Goal: Task Accomplishment & Management: Complete application form

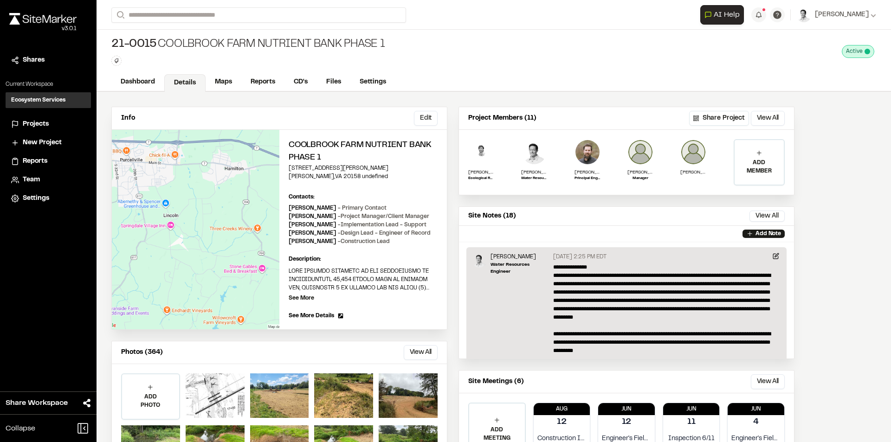
drag, startPoint x: 874, startPoint y: 139, endPoint x: 842, endPoint y: 134, distance: 32.4
click at [874, 139] on div "Info Edit Edit Coolbrook Farm Nutrient Bank Phase 1 [STREET_ADDRESS][PERSON_NAM…" at bounding box center [494, 293] width 795 height 403
click at [228, 90] on link "Maps" at bounding box center [224, 83] width 37 height 18
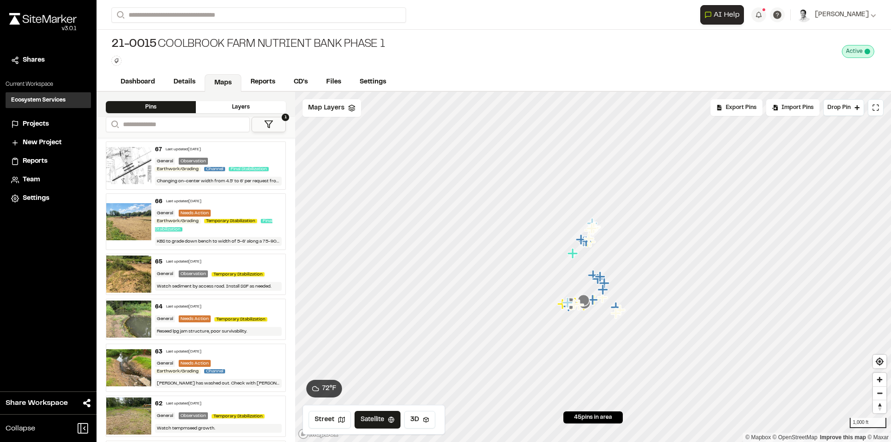
click at [265, 125] on icon at bounding box center [268, 124] width 9 height 9
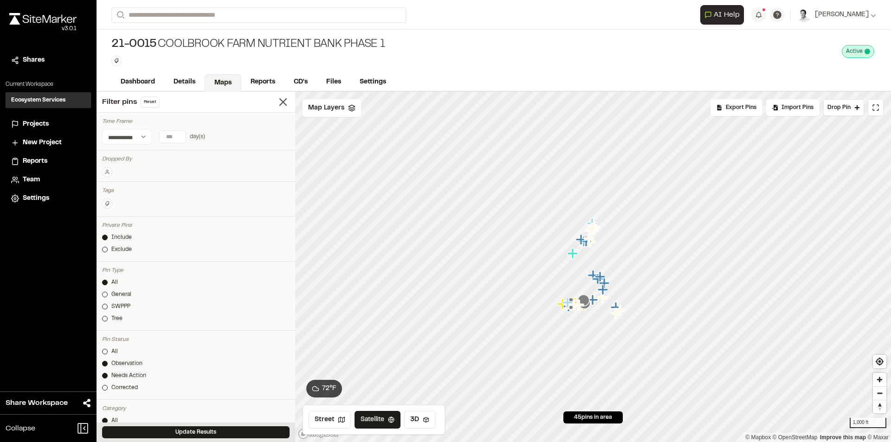
click at [178, 136] on input "*" at bounding box center [173, 137] width 26 height 12
click at [179, 134] on input "*" at bounding box center [173, 137] width 26 height 12
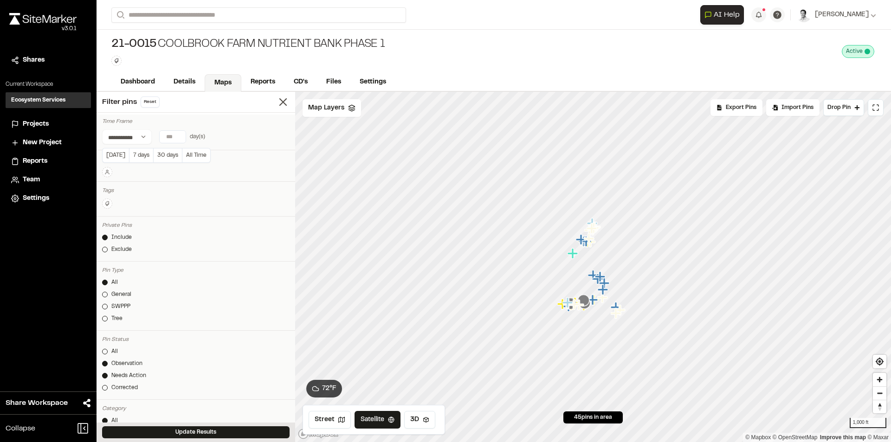
type input "*"
click at [179, 134] on input "*" at bounding box center [173, 137] width 26 height 12
click at [205, 427] on button "Update Results" at bounding box center [196, 433] width 188 height 12
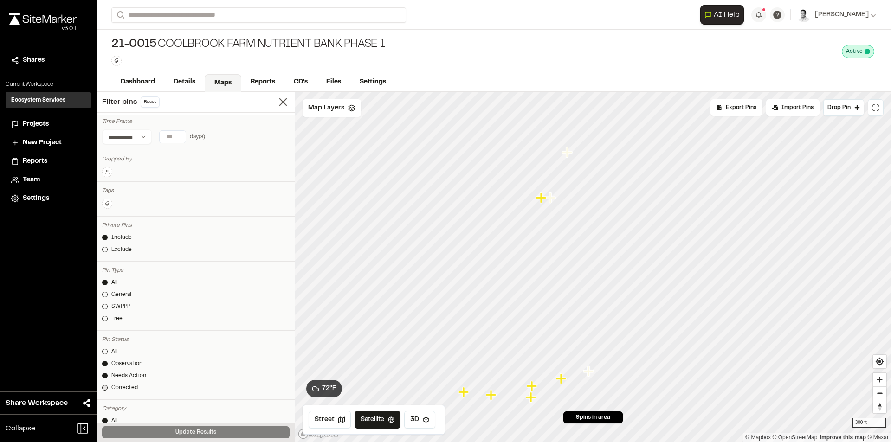
click at [105, 387] on div at bounding box center [105, 388] width 6 height 6
click at [199, 429] on button "Update Results" at bounding box center [196, 433] width 188 height 12
click at [146, 80] on link "Dashboard" at bounding box center [138, 83] width 54 height 18
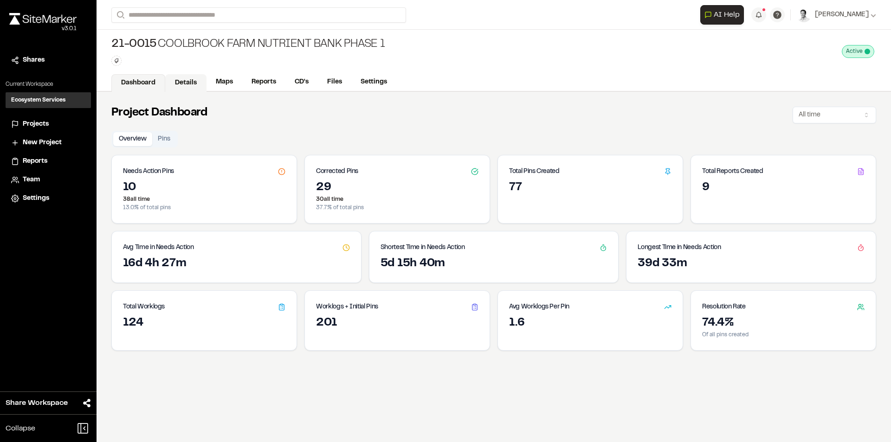
click at [181, 82] on link "Details" at bounding box center [185, 83] width 41 height 18
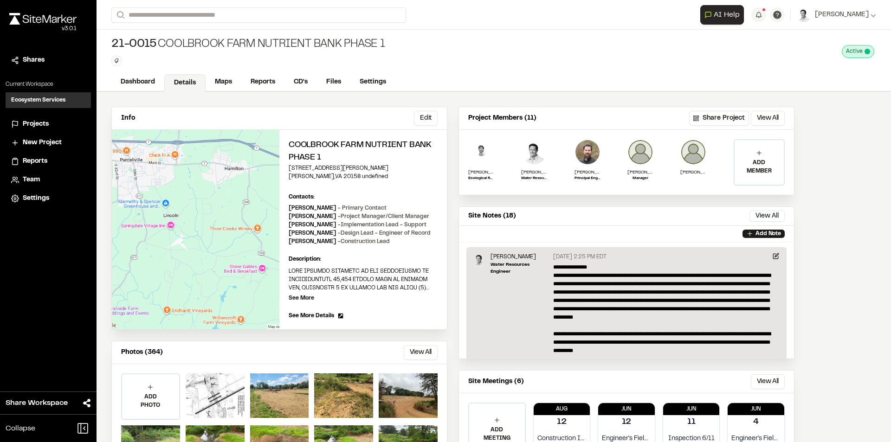
click at [821, 242] on div "Info Edit Edit Coolbrook Farm Nutrient Bank Phase 1 [STREET_ADDRESS][PERSON_NAM…" at bounding box center [494, 293] width 795 height 403
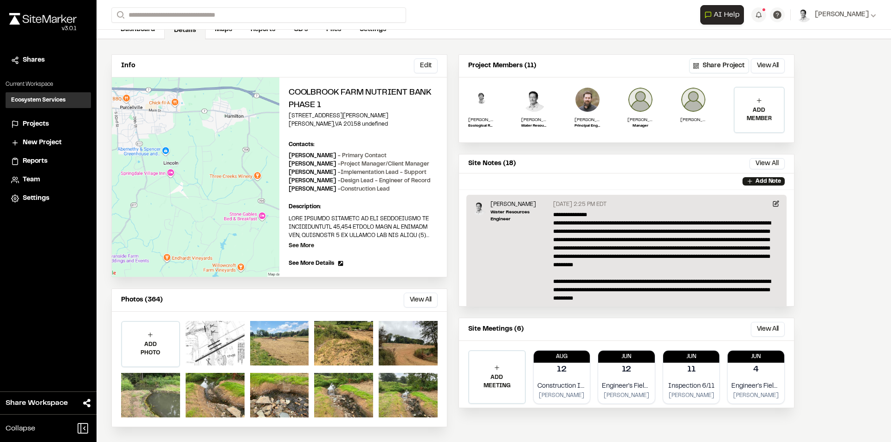
click at [661, 163] on div "Site Notes (18) View All ... Close" at bounding box center [626, 164] width 335 height 19
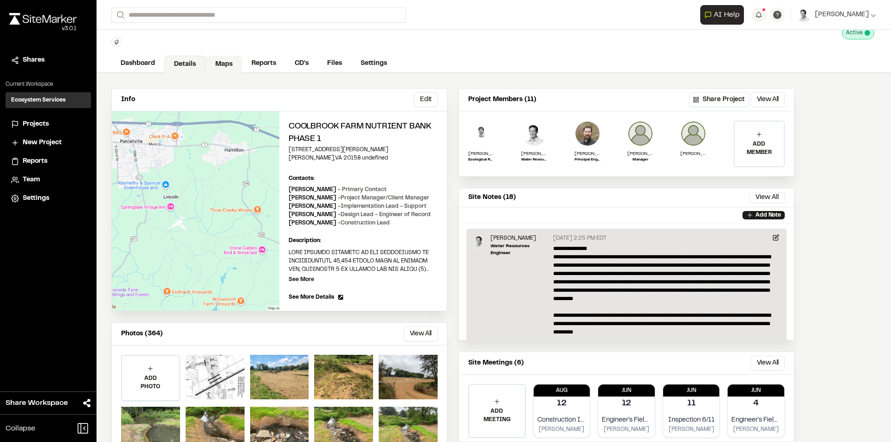
scroll to position [0, 0]
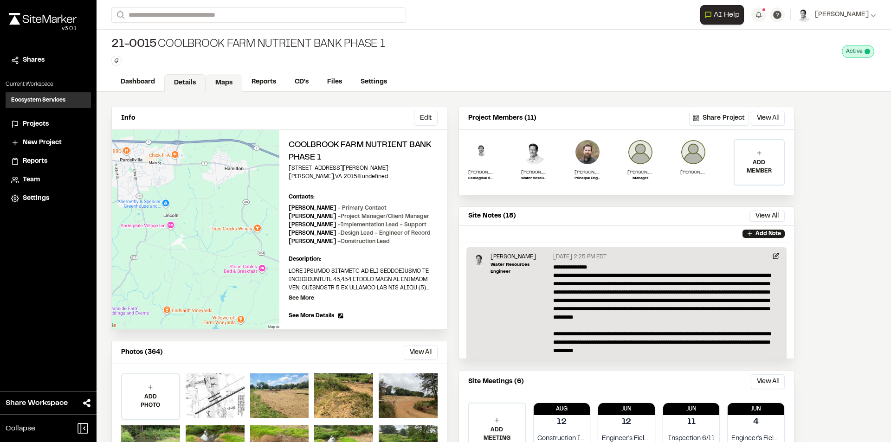
click at [219, 88] on link "Maps" at bounding box center [224, 83] width 37 height 18
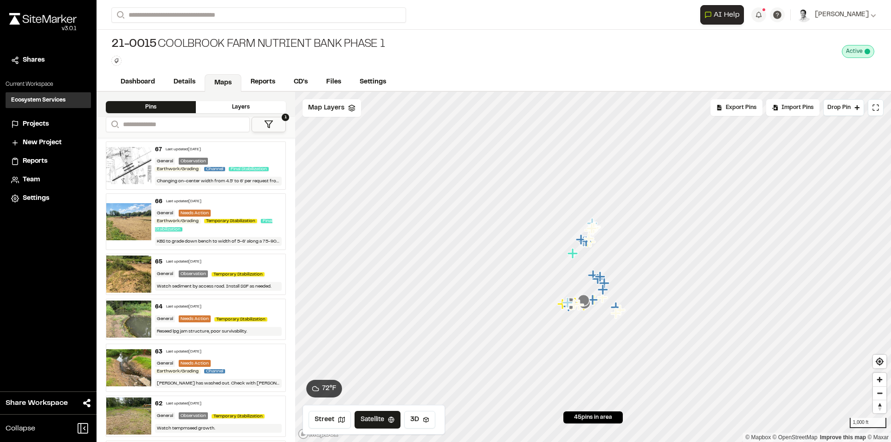
click at [269, 121] on polygon at bounding box center [269, 124] width 8 height 7
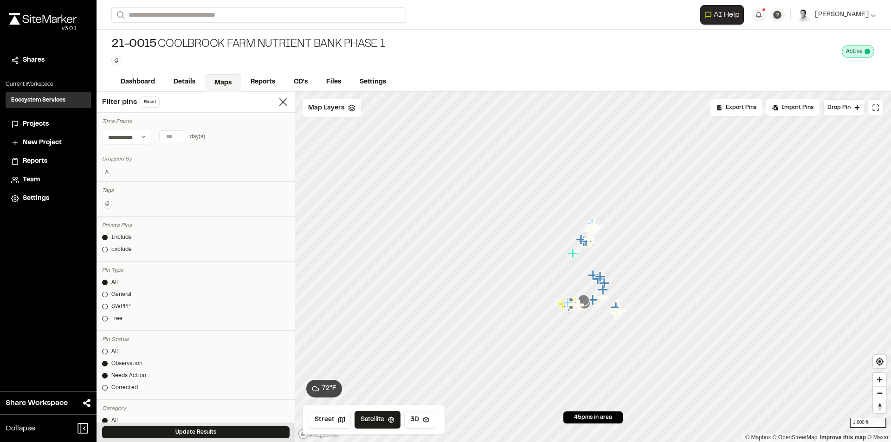
click at [175, 136] on input "number" at bounding box center [173, 137] width 26 height 12
click at [180, 138] on input "*" at bounding box center [173, 137] width 26 height 12
click at [181, 134] on input "*" at bounding box center [173, 137] width 26 height 12
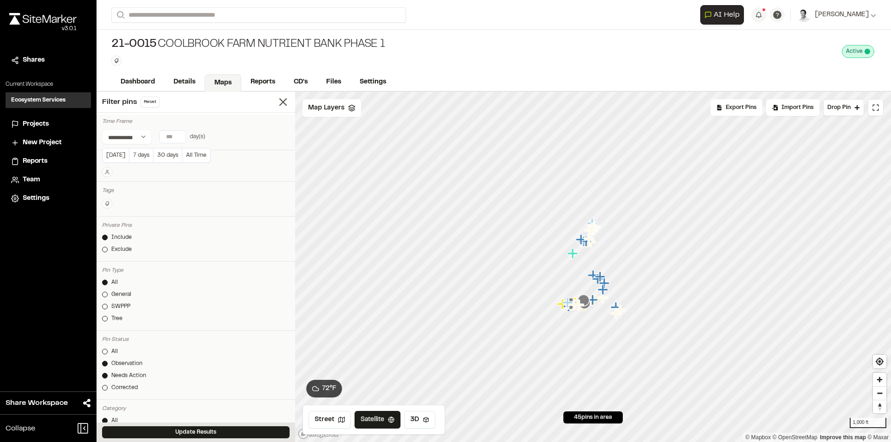
click at [181, 134] on input "*" at bounding box center [173, 137] width 26 height 12
type input "*"
click at [181, 134] on input "*" at bounding box center [173, 137] width 26 height 12
click at [246, 434] on button "Update Results" at bounding box center [196, 433] width 188 height 12
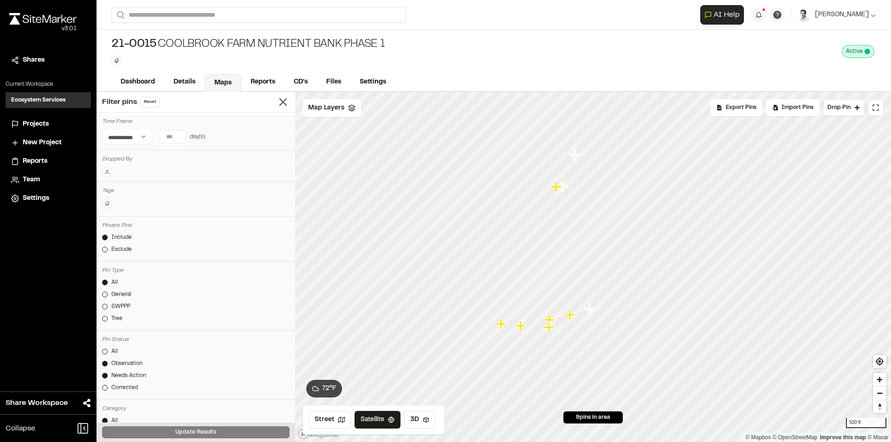
click at [589, 313] on icon "Map marker" at bounding box center [589, 309] width 10 height 10
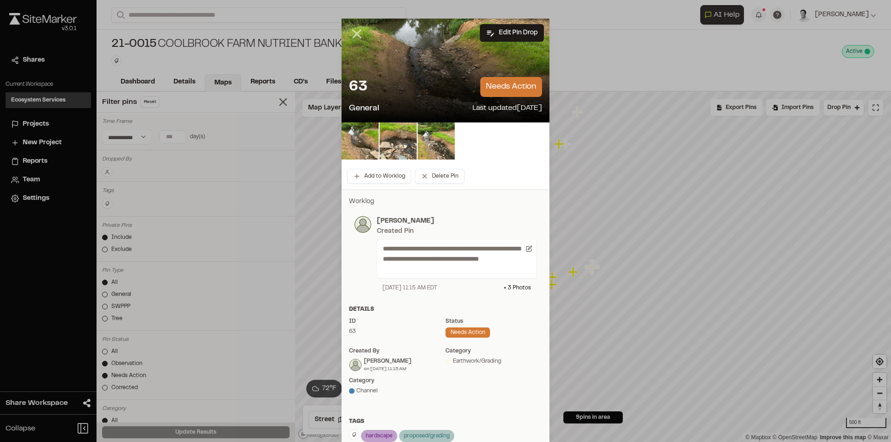
click at [353, 33] on line at bounding box center [357, 34] width 8 height 8
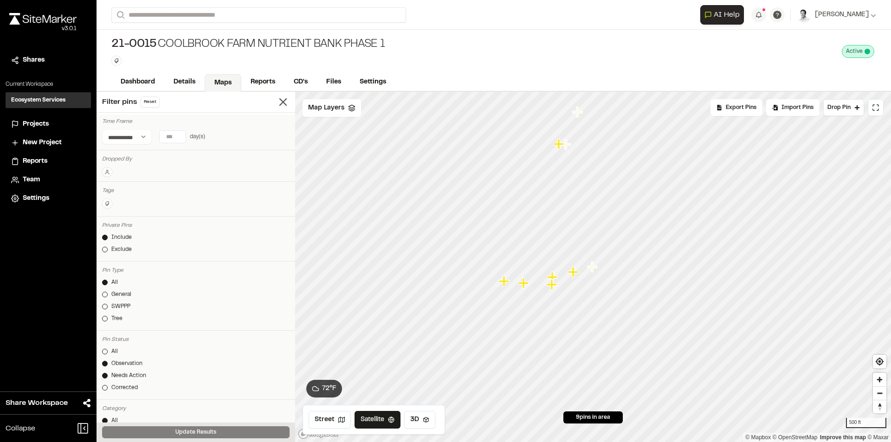
click at [555, 278] on icon "Map marker" at bounding box center [552, 277] width 10 height 10
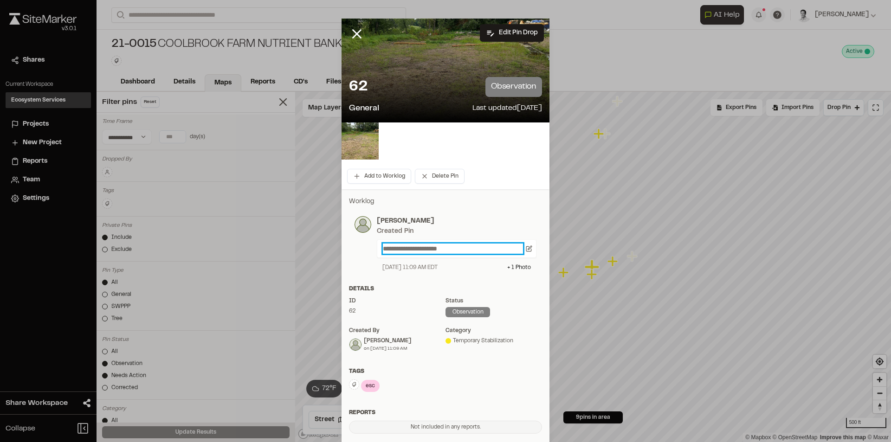
click at [420, 248] on p "**********" at bounding box center [453, 249] width 140 height 10
click at [492, 213] on div "**********" at bounding box center [445, 244] width 193 height 67
click at [353, 30] on line at bounding box center [357, 34] width 8 height 8
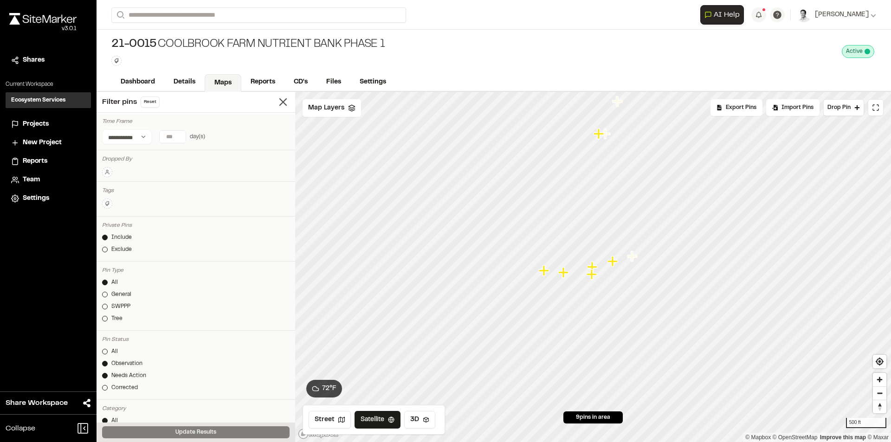
click at [616, 266] on icon "Map marker" at bounding box center [614, 262] width 12 height 12
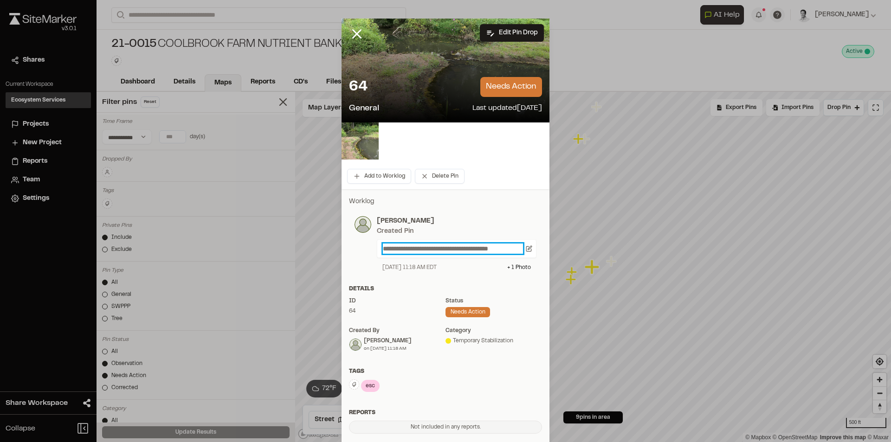
click at [408, 248] on p "**********" at bounding box center [453, 249] width 140 height 10
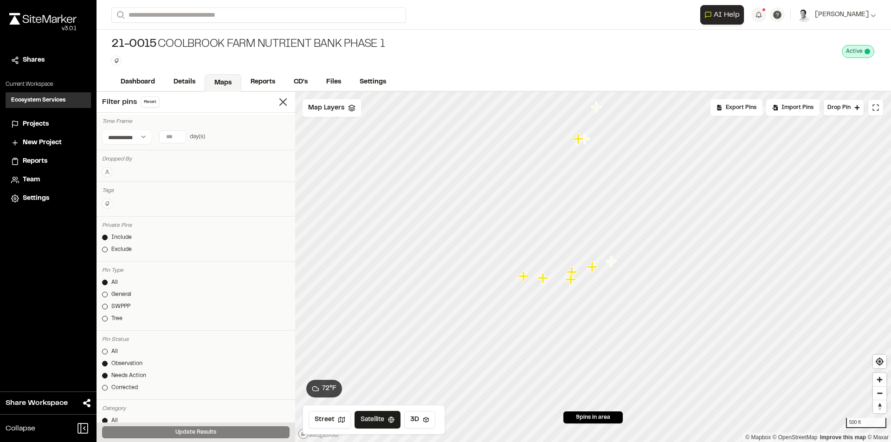
click at [572, 275] on icon "Map marker" at bounding box center [571, 279] width 10 height 10
click at [594, 258] on icon "Map marker" at bounding box center [593, 259] width 10 height 10
click at [566, 279] on icon "Map marker" at bounding box center [564, 273] width 12 height 12
click at [574, 266] on icon "Map marker" at bounding box center [573, 264] width 10 height 10
click at [576, 223] on icon "Map marker" at bounding box center [576, 222] width 10 height 10
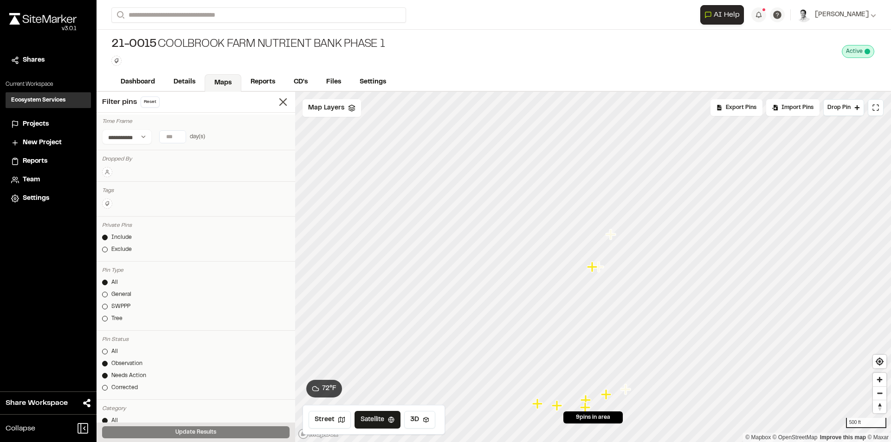
click at [602, 273] on icon "Map marker" at bounding box center [600, 267] width 12 height 12
click at [604, 240] on icon "Map marker" at bounding box center [604, 234] width 10 height 10
click at [331, 112] on span "Map Layers" at bounding box center [326, 108] width 36 height 10
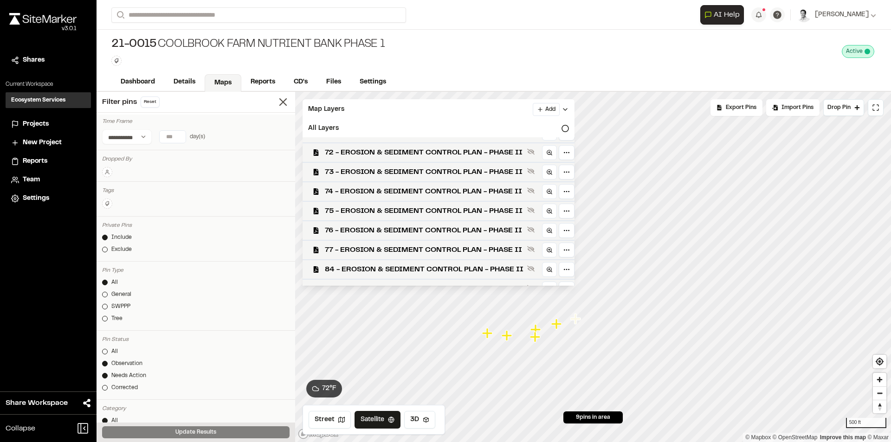
scroll to position [319, 0]
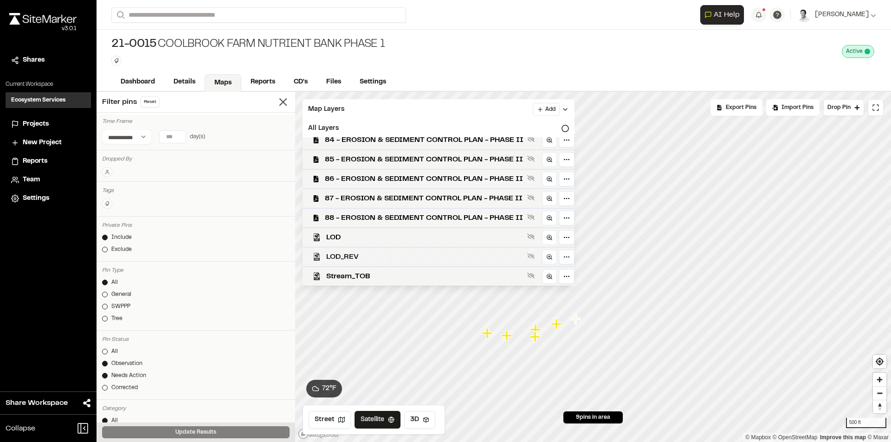
click at [365, 252] on span "LOD_REV" at bounding box center [424, 257] width 197 height 11
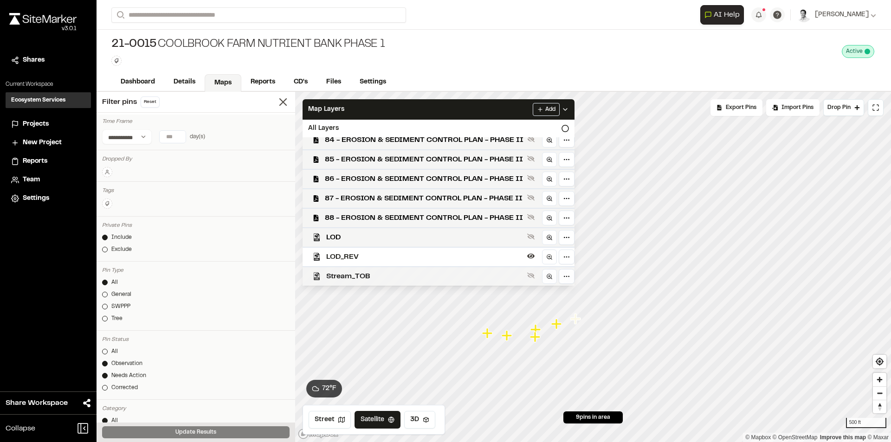
click at [364, 276] on span "Stream_TOB" at bounding box center [424, 276] width 197 height 11
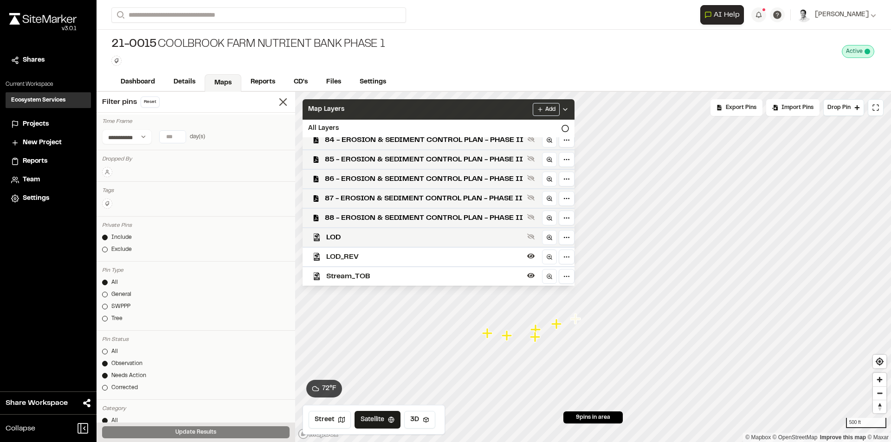
click at [337, 105] on span "Map Layers" at bounding box center [326, 109] width 36 height 10
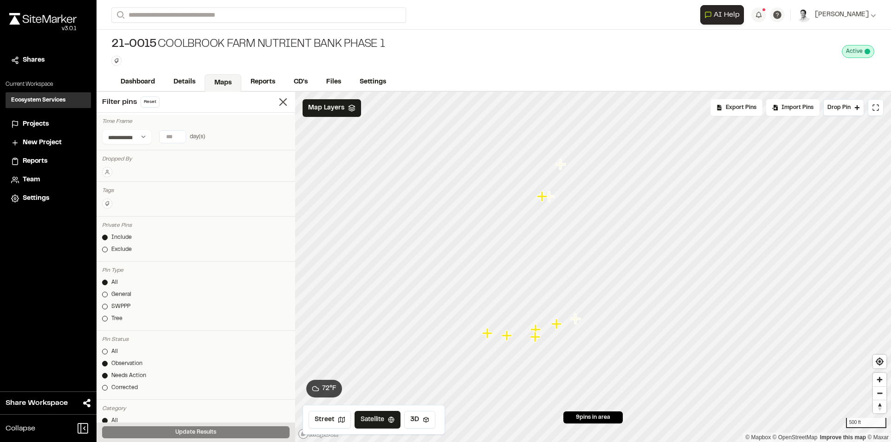
scroll to position [0, 0]
click at [512, 62] on div "21-0015 [GEOGRAPHIC_DATA] Nutrient Bank Phase 1 Type Enter or comma to add tag.…" at bounding box center [494, 52] width 795 height 44
click at [178, 84] on link "Details" at bounding box center [184, 83] width 41 height 18
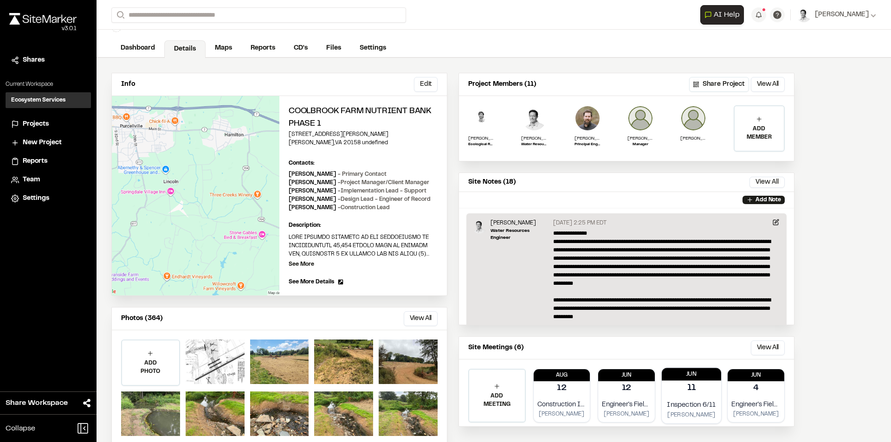
scroll to position [52, 0]
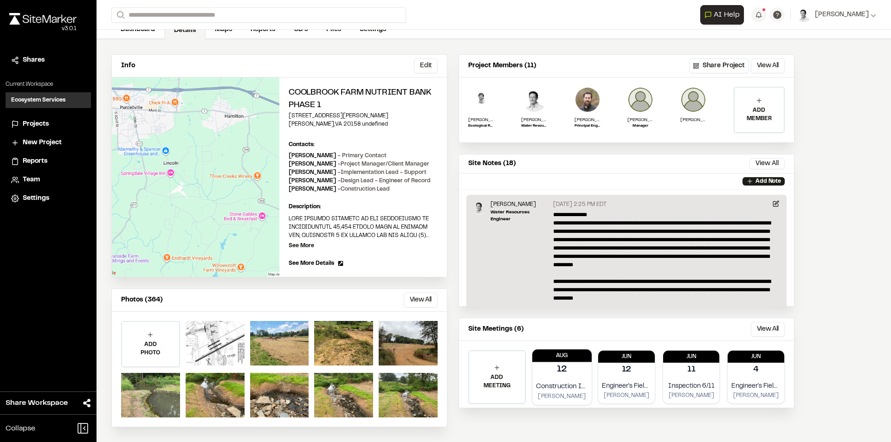
click at [567, 379] on div "Construction Inspectiom [PERSON_NAME]" at bounding box center [561, 391] width 59 height 27
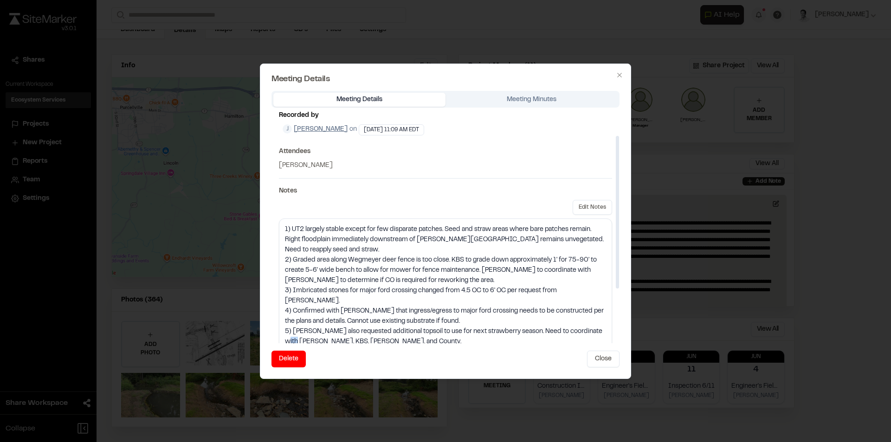
scroll to position [37, 0]
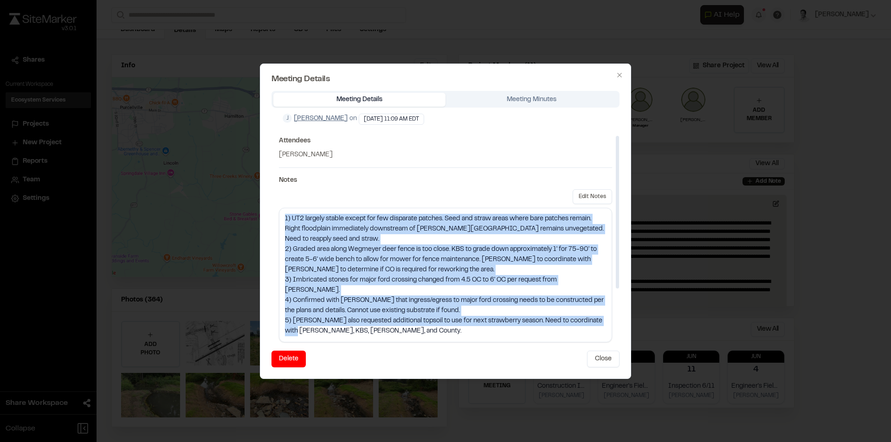
drag, startPoint x: 383, startPoint y: 338, endPoint x: 285, endPoint y: 216, distance: 156.4
click at [285, 216] on div "1) UT2 largely stable except for few disparate patches. Seed and straw areas wh…" at bounding box center [445, 275] width 332 height 134
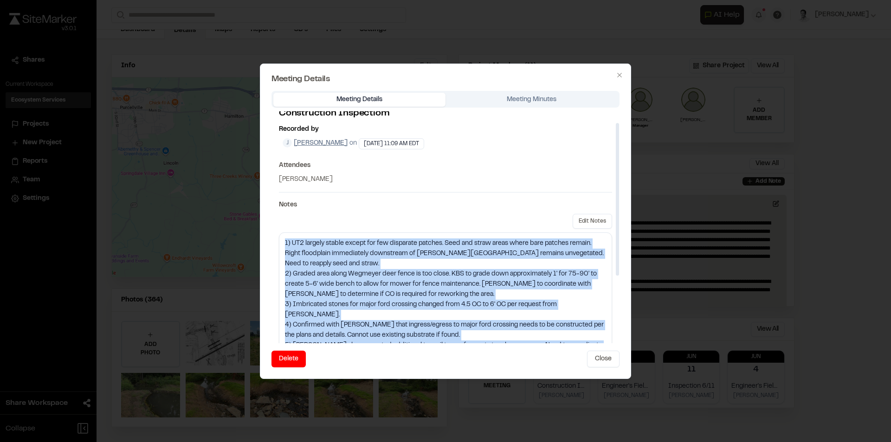
scroll to position [0, 0]
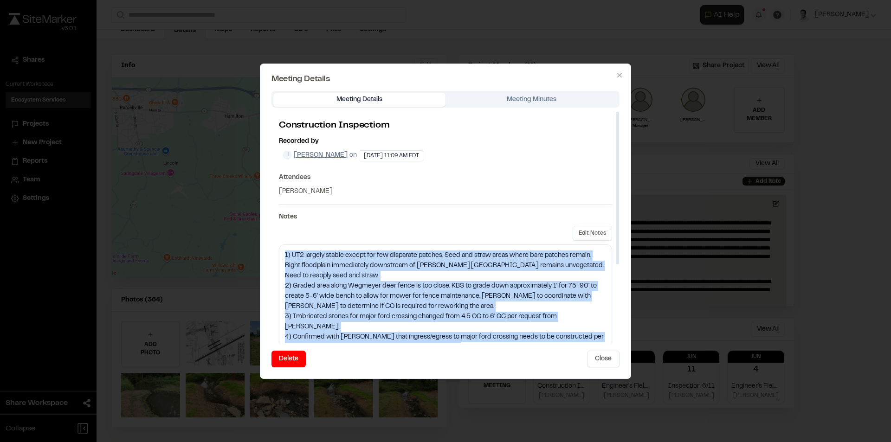
copy div "1) UT2 largely stable except for few disparate patches. Seed and straw areas wh…"
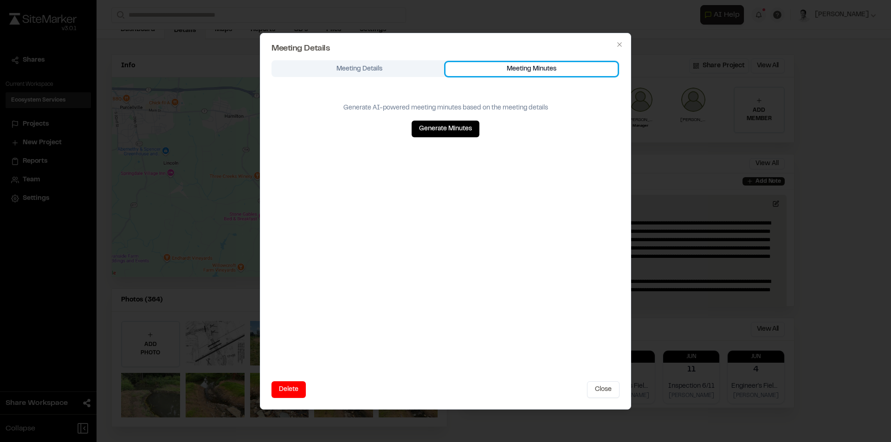
click at [511, 98] on div "Meeting Details Meeting Minutes Generate AI-powered meeting minutes based on th…" at bounding box center [446, 217] width 348 height 314
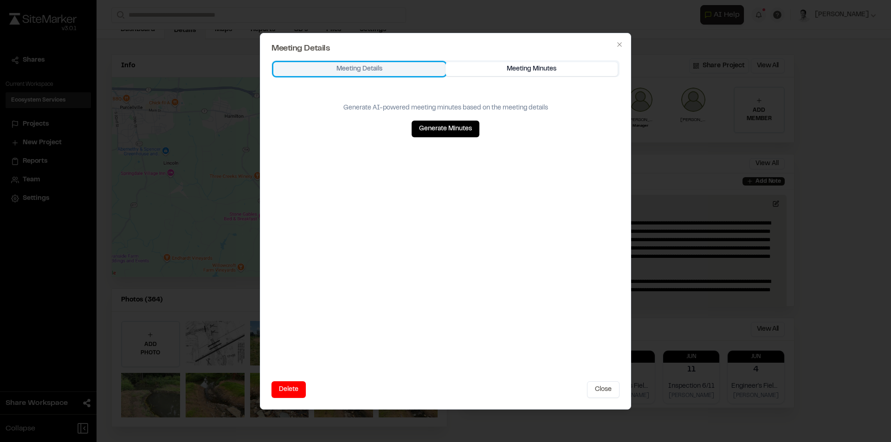
drag, startPoint x: 369, startPoint y: 70, endPoint x: 374, endPoint y: 91, distance: 22.4
click at [366, 70] on div "Meeting Details Meeting Details Meeting Minutes Generate AI-powered meeting min…" at bounding box center [445, 221] width 371 height 377
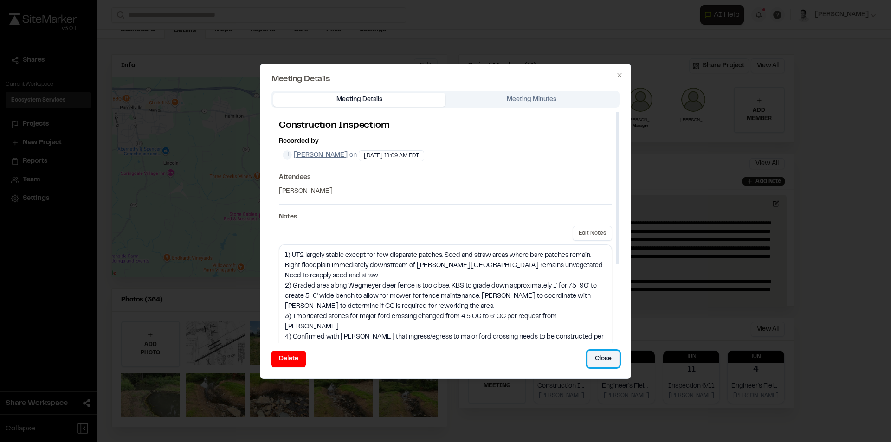
click at [596, 363] on button "Close" at bounding box center [603, 359] width 32 height 17
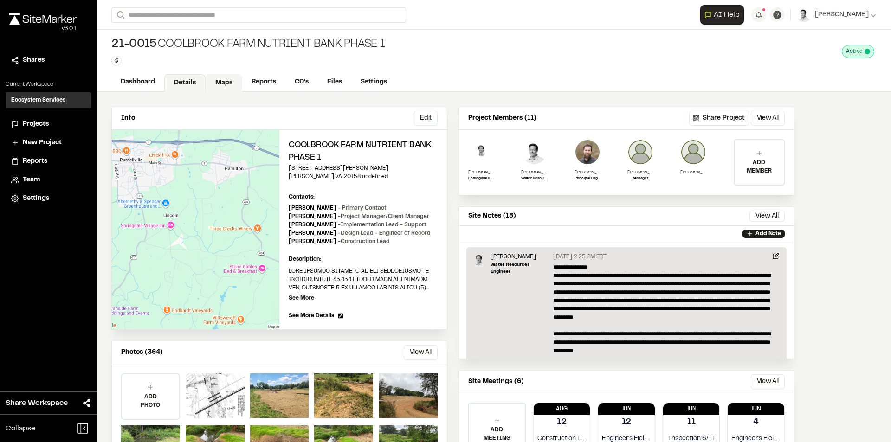
click at [222, 78] on link "Maps" at bounding box center [224, 83] width 37 height 18
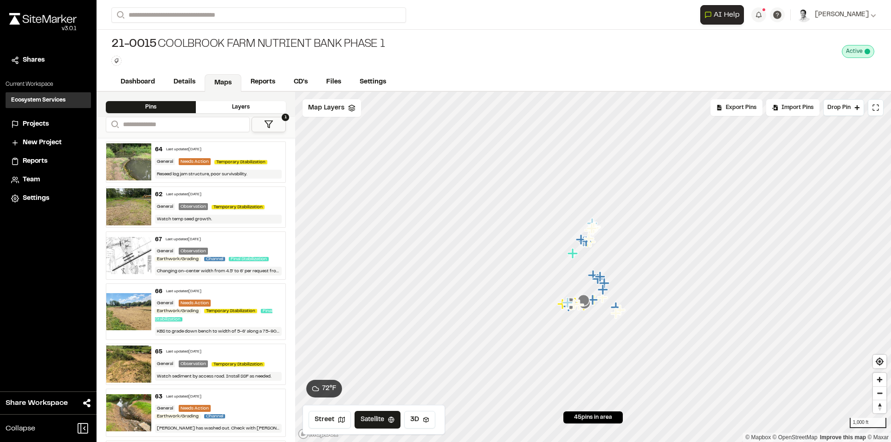
click at [273, 128] on button "1" at bounding box center [269, 124] width 34 height 15
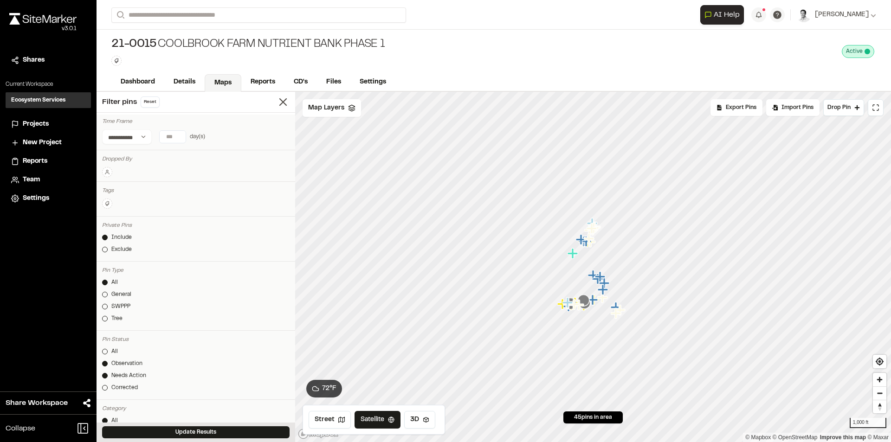
click at [175, 133] on input "*" at bounding box center [173, 137] width 26 height 12
click at [179, 133] on input "*" at bounding box center [173, 137] width 26 height 12
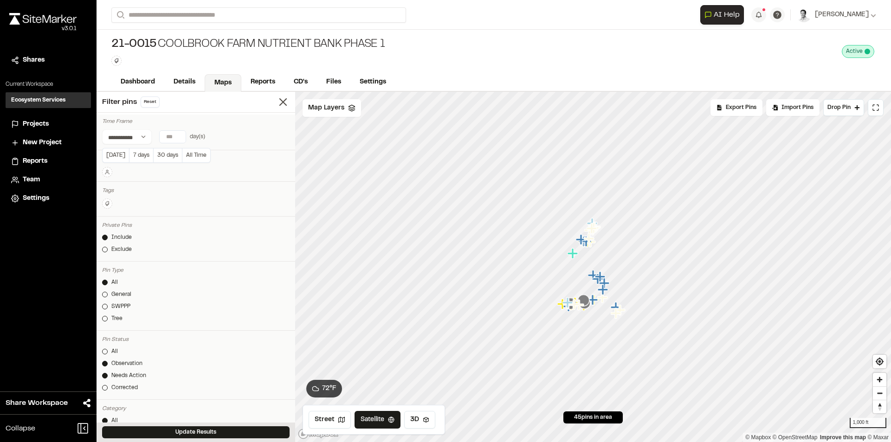
type input "*"
click at [179, 133] on input "*" at bounding box center [173, 137] width 26 height 12
click at [244, 434] on button "Update Results" at bounding box center [196, 433] width 188 height 12
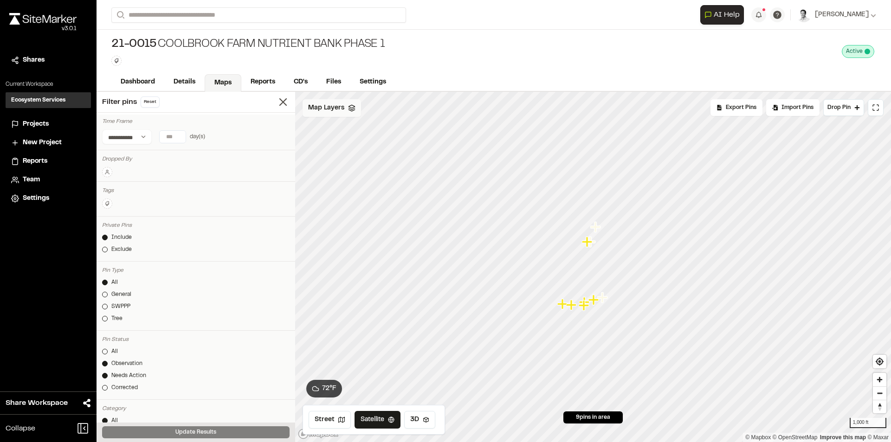
click at [351, 114] on div "Map Layers" at bounding box center [332, 108] width 58 height 18
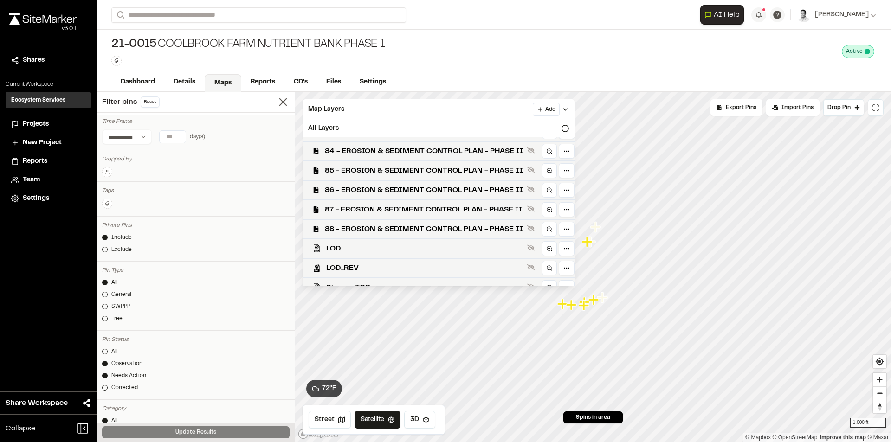
scroll to position [319, 0]
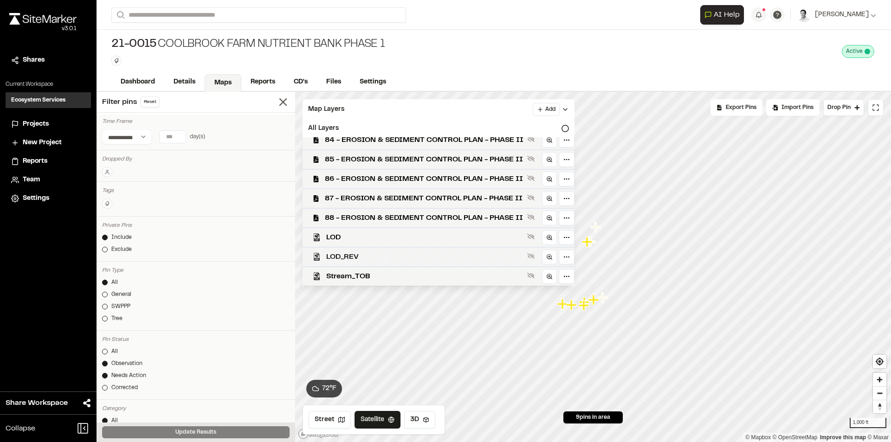
click at [364, 254] on span "LOD_REV" at bounding box center [424, 257] width 197 height 11
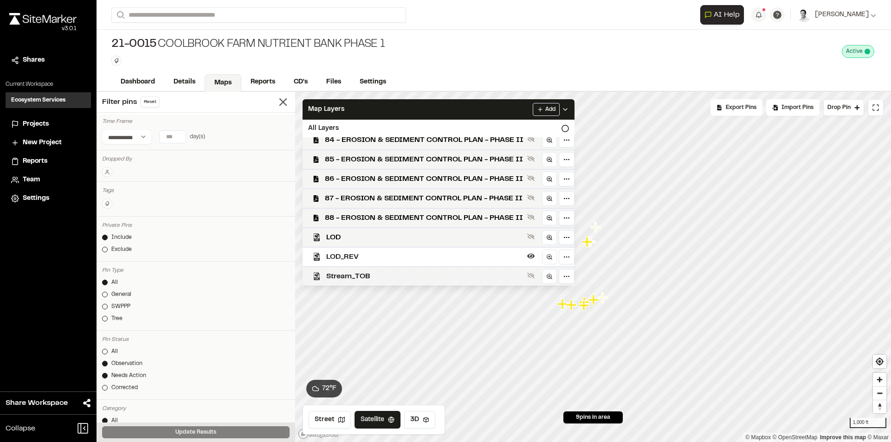
click at [355, 275] on span "Stream_TOB" at bounding box center [424, 276] width 197 height 11
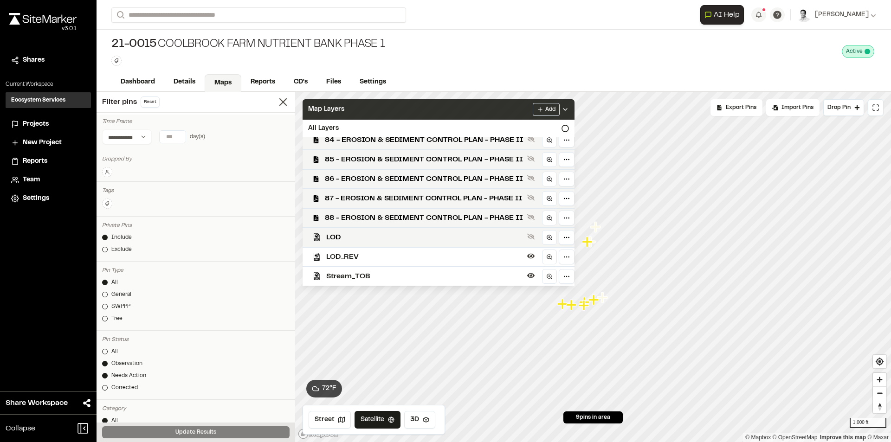
click at [353, 114] on div "Map Layers Add" at bounding box center [439, 109] width 272 height 20
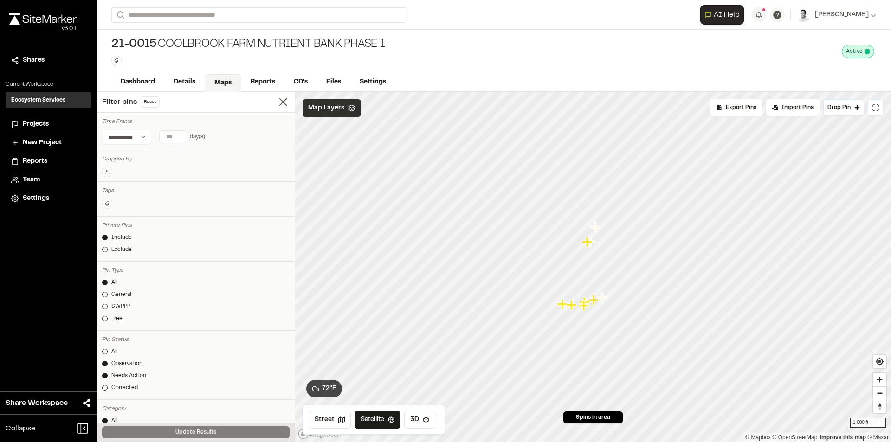
scroll to position [0, 0]
click at [259, 84] on link "Reports" at bounding box center [263, 83] width 44 height 18
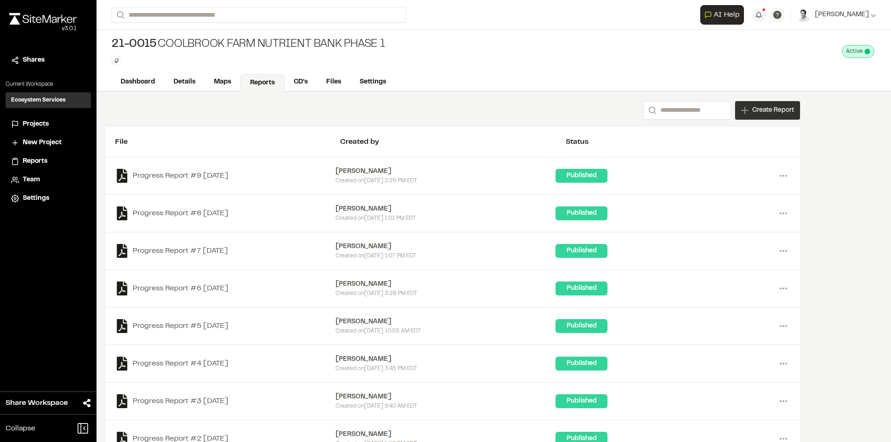
click at [776, 110] on span "Create Report" at bounding box center [773, 110] width 42 height 10
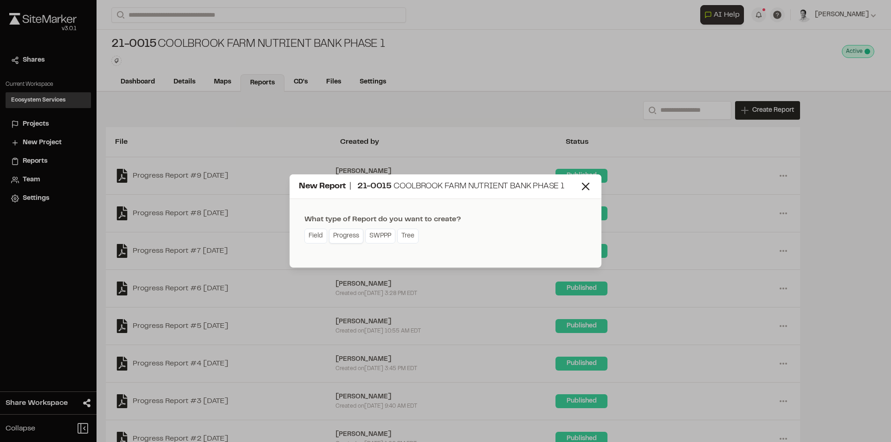
click at [348, 237] on link "Progress" at bounding box center [346, 236] width 34 height 15
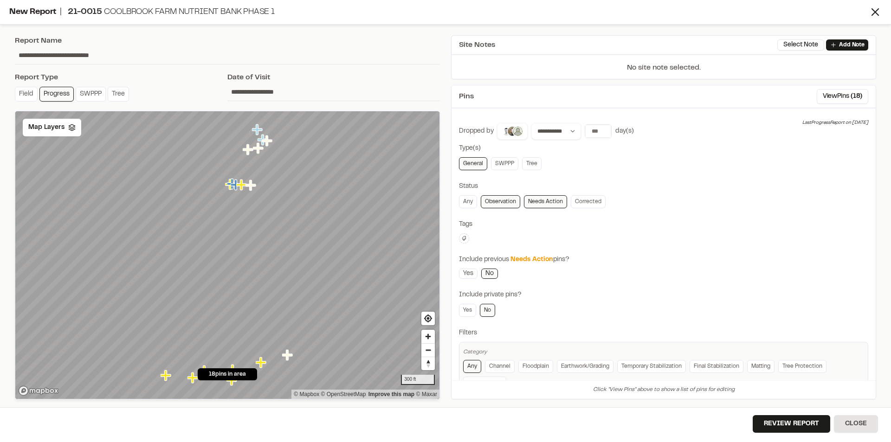
click at [247, 90] on input "**********" at bounding box center [333, 92] width 213 height 18
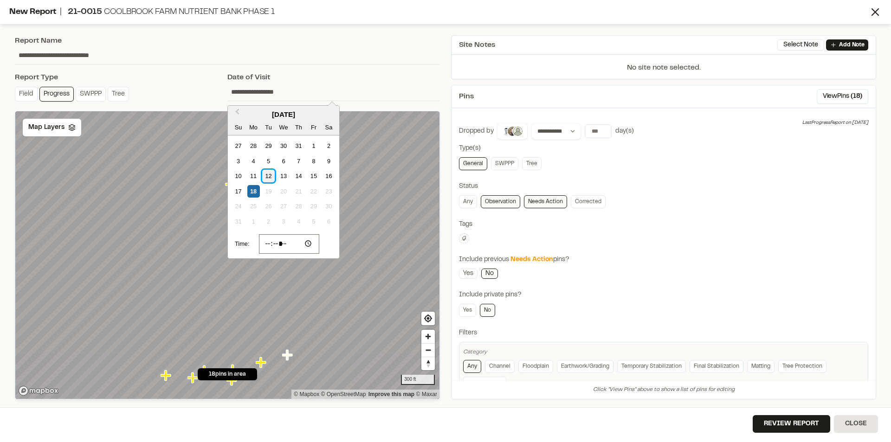
click at [270, 177] on div "12" at bounding box center [268, 176] width 13 height 13
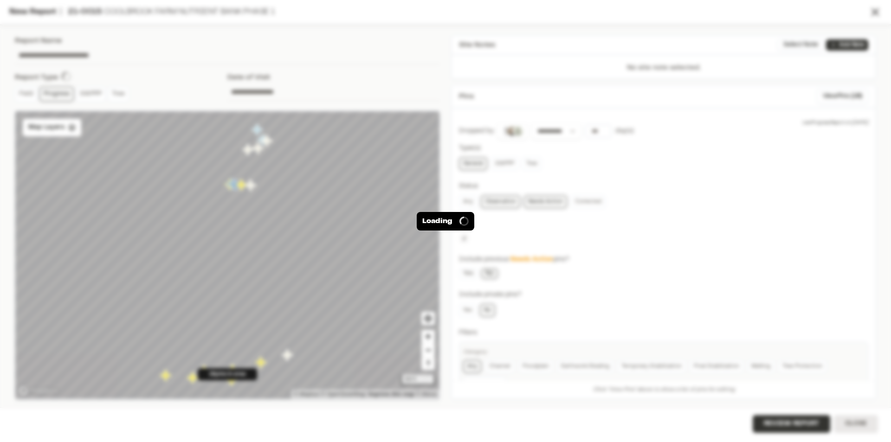
type input "**********"
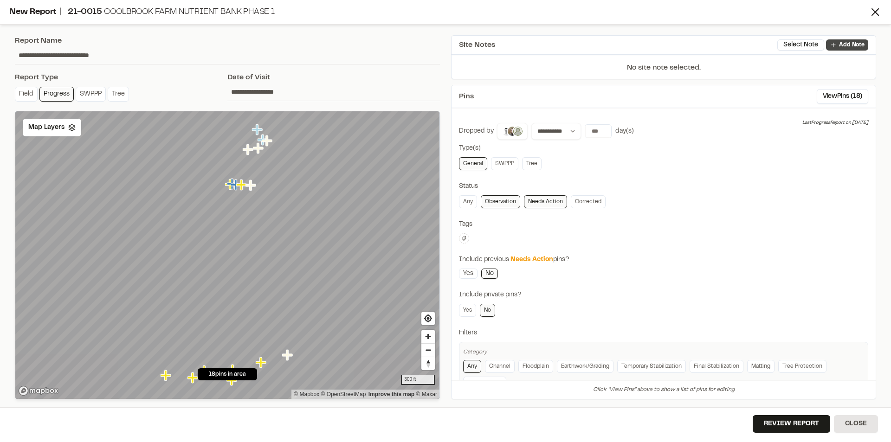
click at [847, 46] on p "Add Note" at bounding box center [852, 45] width 26 height 8
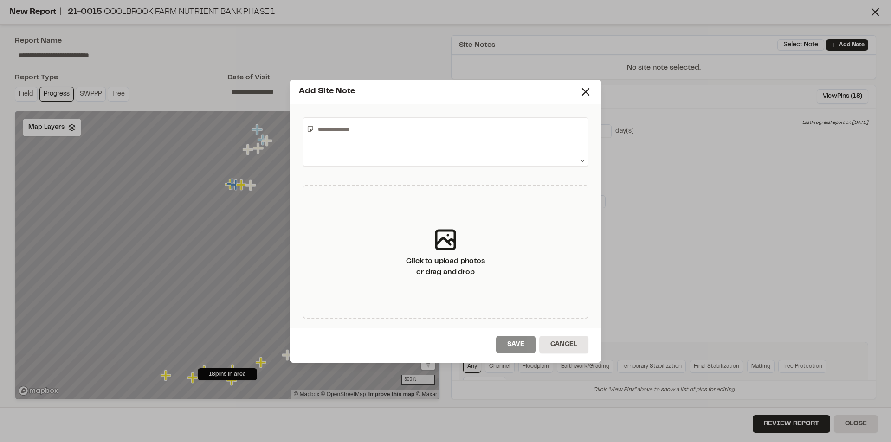
click at [406, 139] on textarea at bounding box center [449, 142] width 270 height 41
paste textarea "**********"
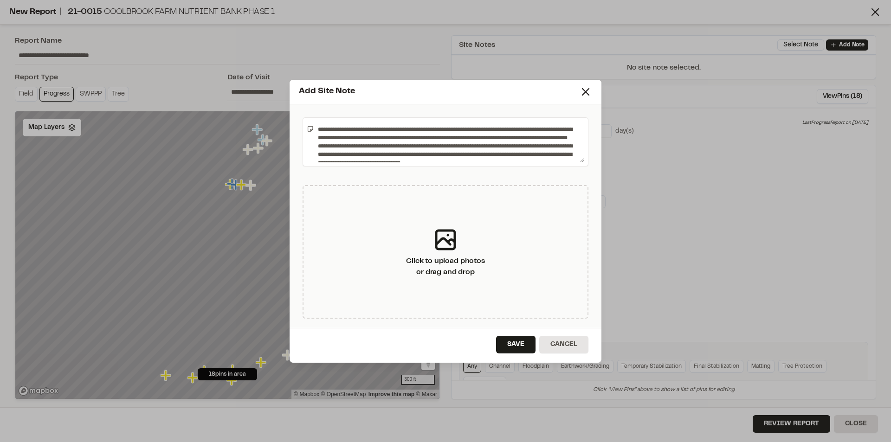
click at [414, 147] on textarea "**********" at bounding box center [449, 142] width 270 height 41
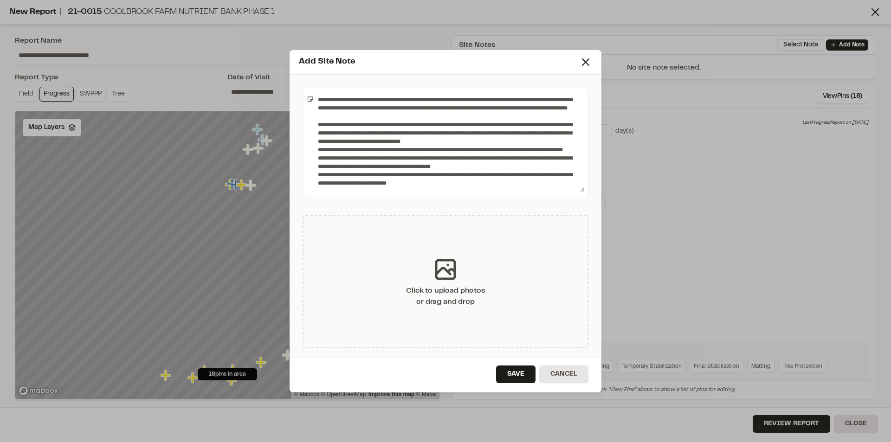
scroll to position [2, 0]
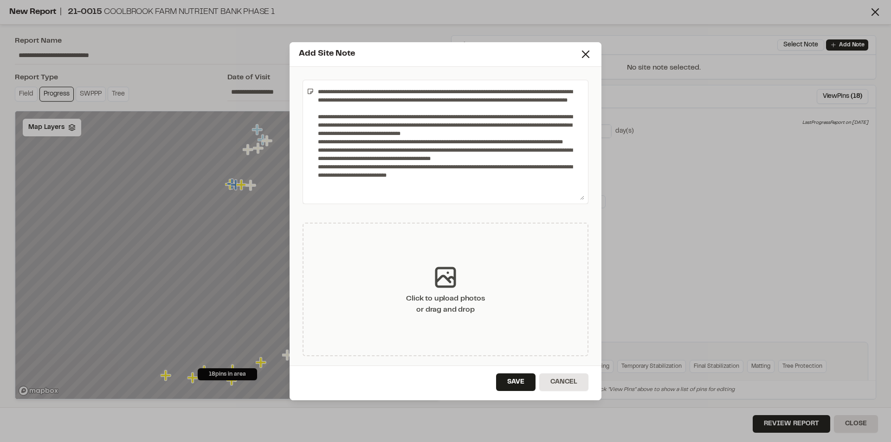
drag, startPoint x: 581, startPoint y: 161, endPoint x: 575, endPoint y: 238, distance: 76.9
click at [575, 238] on div "**********" at bounding box center [446, 216] width 312 height 299
click at [469, 138] on textarea "**********" at bounding box center [449, 141] width 270 height 117
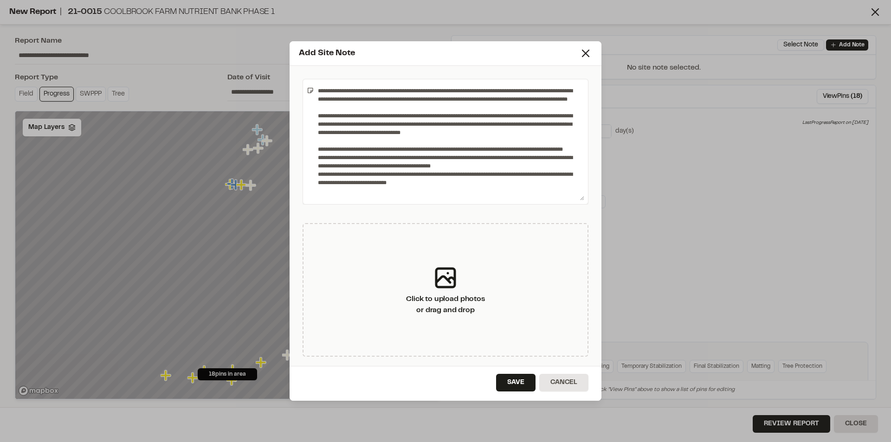
click at [418, 164] on textarea "**********" at bounding box center [449, 141] width 270 height 117
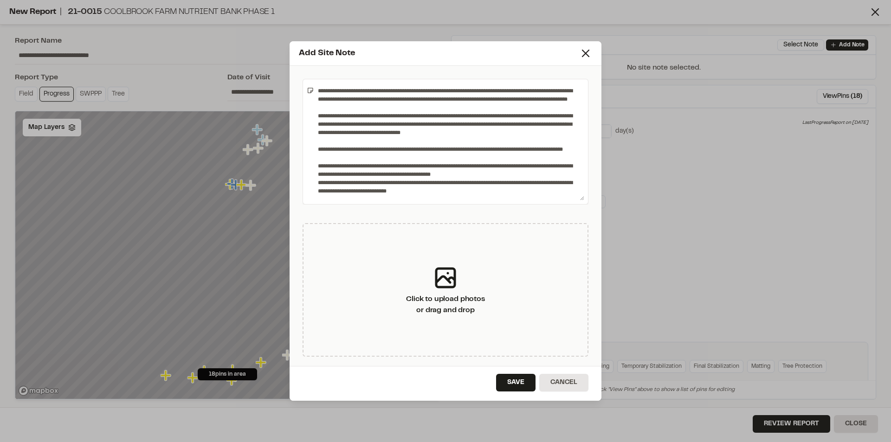
scroll to position [15, 0]
click at [488, 173] on textarea "**********" at bounding box center [449, 141] width 270 height 117
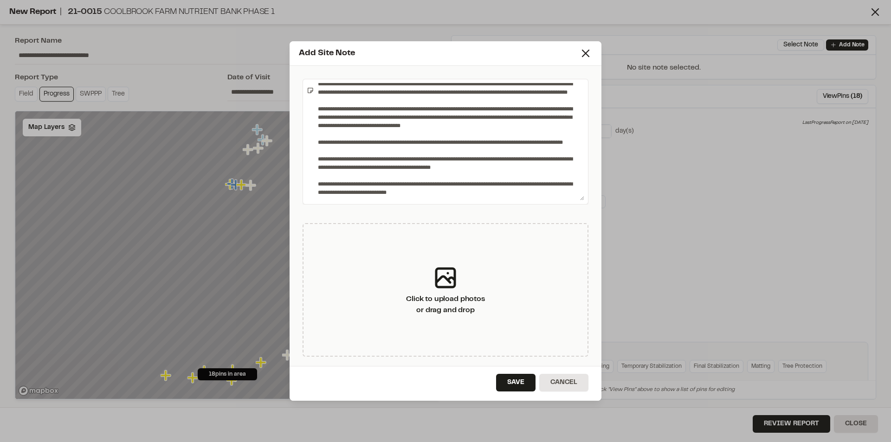
scroll to position [24, 0]
type textarea "**********"
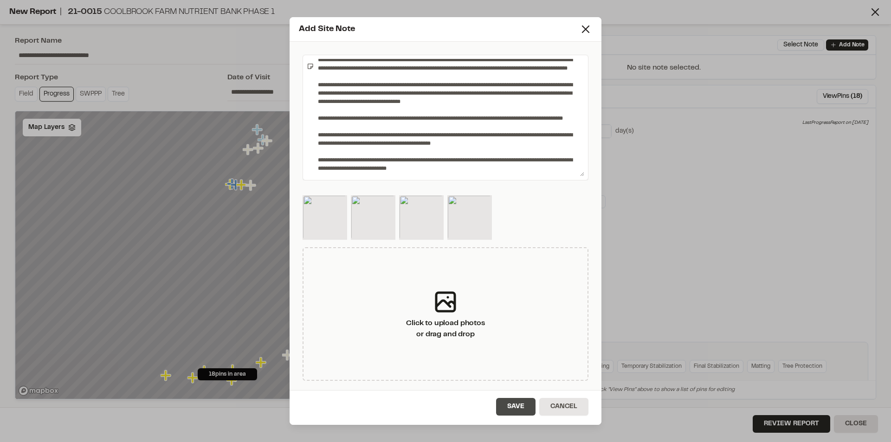
click at [517, 404] on button "Save" at bounding box center [515, 407] width 39 height 18
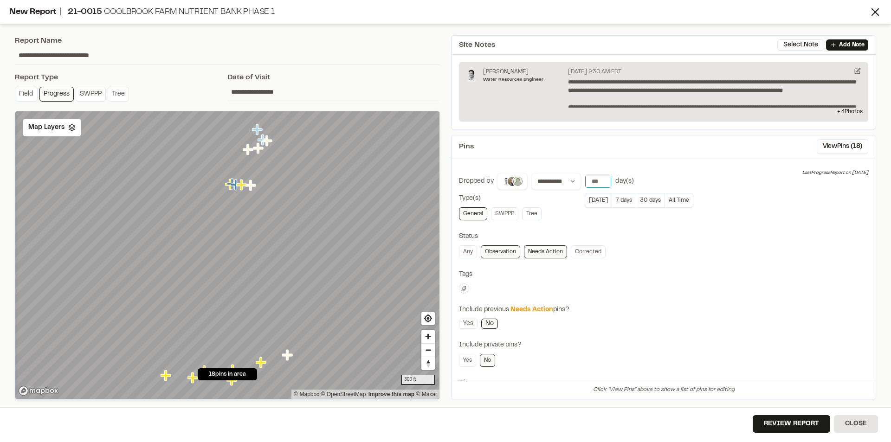
click at [604, 183] on input "**" at bounding box center [598, 181] width 26 height 13
click at [604, 182] on input "**" at bounding box center [598, 181] width 26 height 13
click at [604, 182] on input "*" at bounding box center [598, 181] width 26 height 13
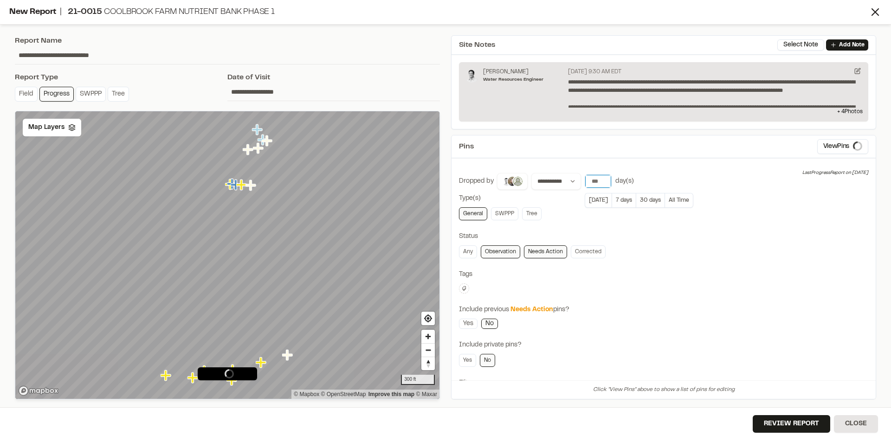
type input "*"
click at [604, 182] on input "*" at bounding box center [598, 181] width 26 height 13
click at [769, 270] on div "Tags" at bounding box center [663, 275] width 409 height 10
click at [469, 254] on link "Any" at bounding box center [468, 252] width 18 height 13
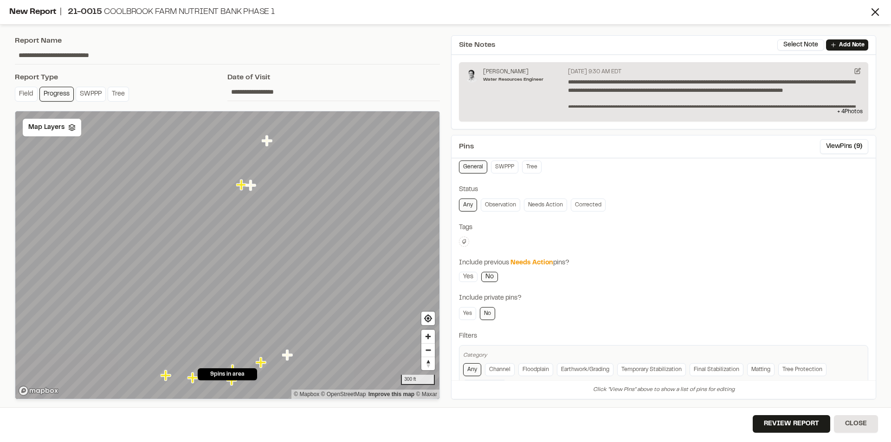
scroll to position [80, 0]
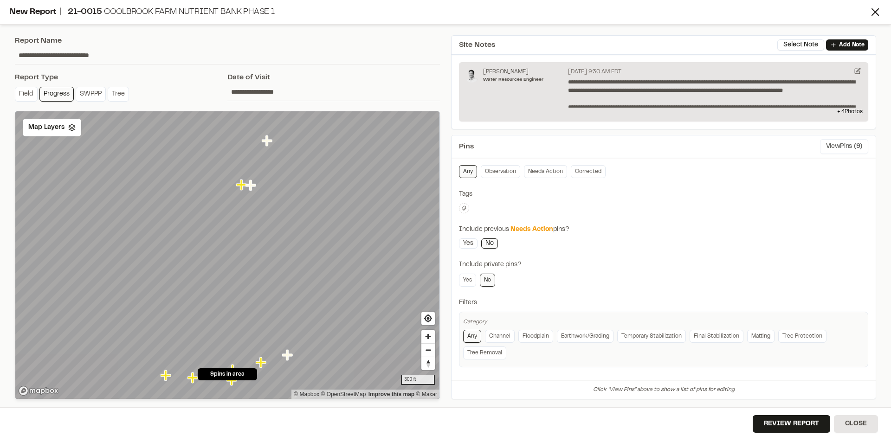
click at [835, 147] on button "View Pins ( 9 )" at bounding box center [844, 146] width 48 height 15
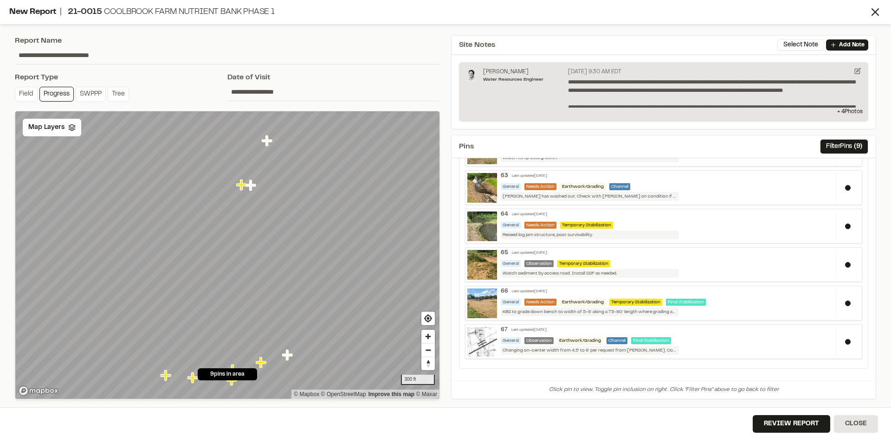
scroll to position [164, 0]
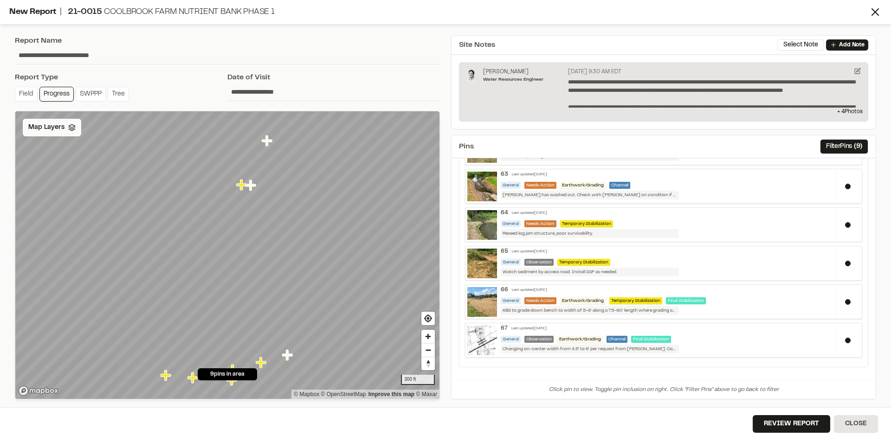
click at [57, 134] on div "Map Layers" at bounding box center [52, 128] width 58 height 18
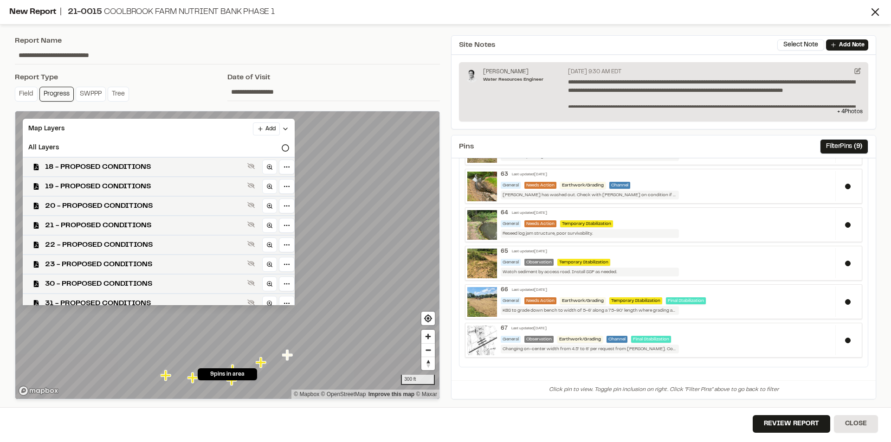
scroll to position [319, 0]
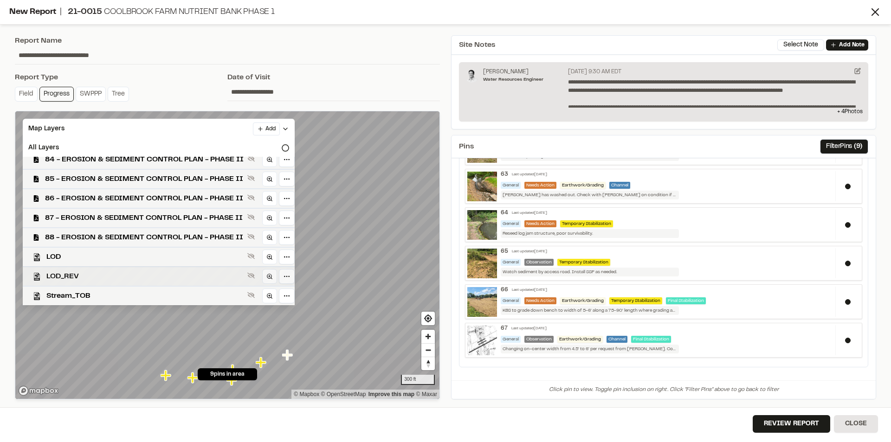
click at [87, 271] on div "LOD_REV" at bounding box center [154, 275] width 279 height 19
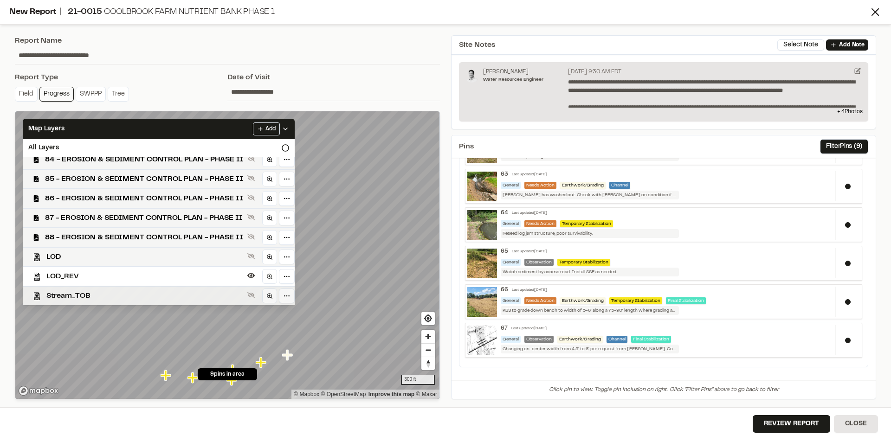
click at [77, 295] on span "Stream_TOB" at bounding box center [144, 296] width 197 height 11
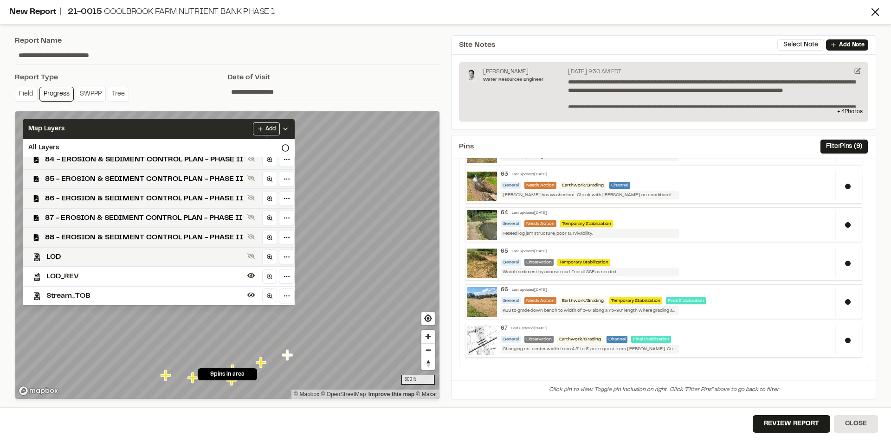
click at [36, 134] on div "Map Layers Add" at bounding box center [159, 129] width 272 height 20
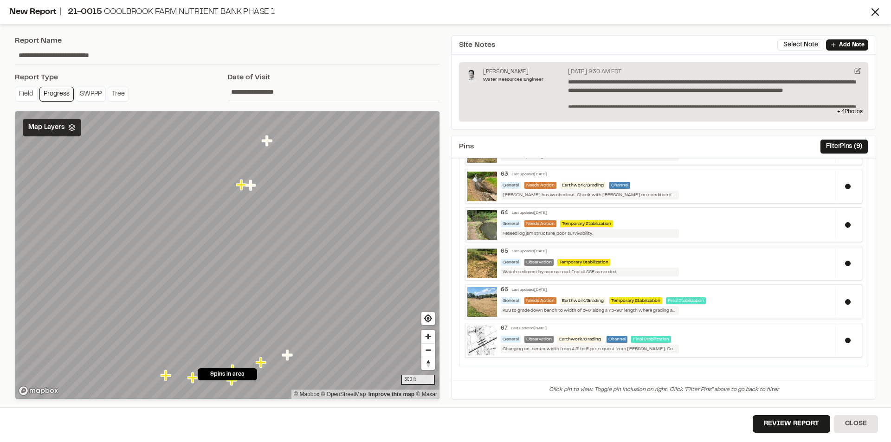
scroll to position [0, 0]
click at [811, 420] on button "Review Report" at bounding box center [792, 424] width 78 height 18
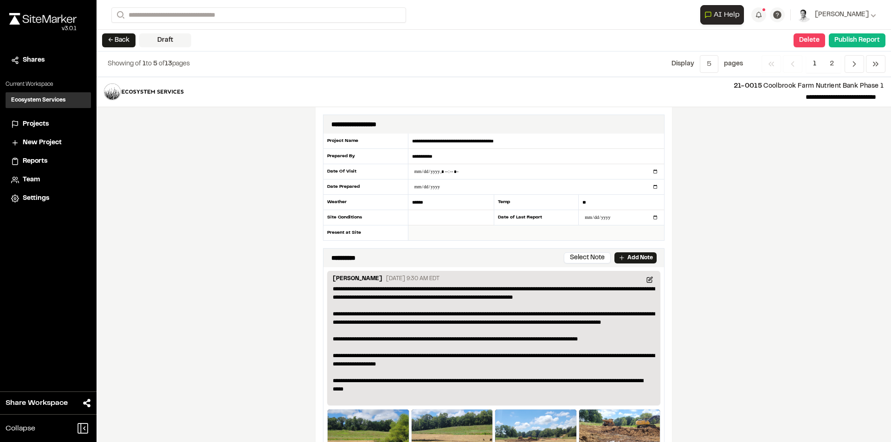
click at [447, 238] on input "text" at bounding box center [536, 233] width 256 height 15
click at [718, 178] on div "**********" at bounding box center [494, 259] width 795 height 365
click at [456, 231] on input "**********" at bounding box center [536, 233] width 256 height 15
type input "**********"
click at [791, 216] on div "**********" at bounding box center [494, 259] width 795 height 365
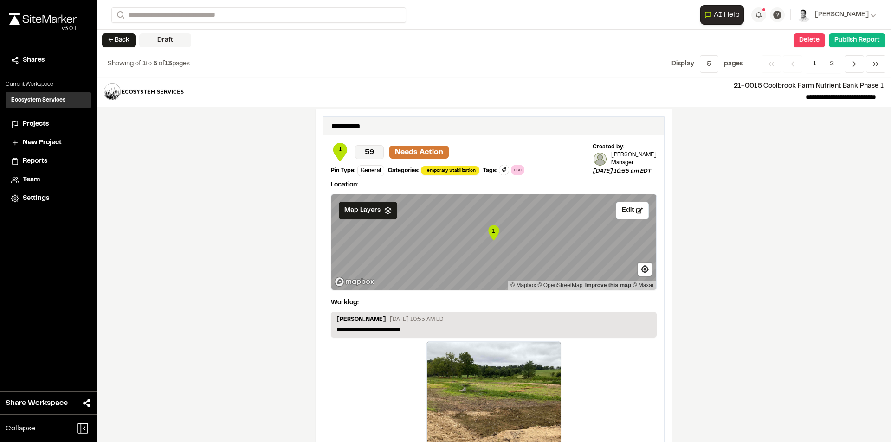
scroll to position [1578, 0]
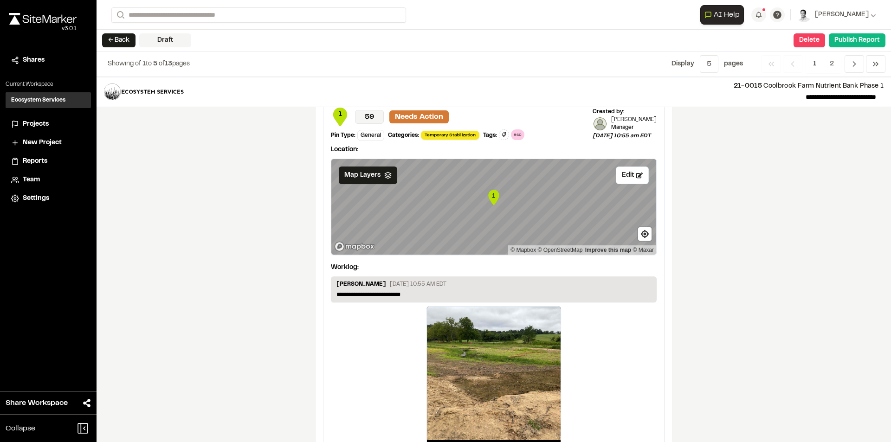
click at [760, 214] on div "**********" at bounding box center [494, 259] width 795 height 365
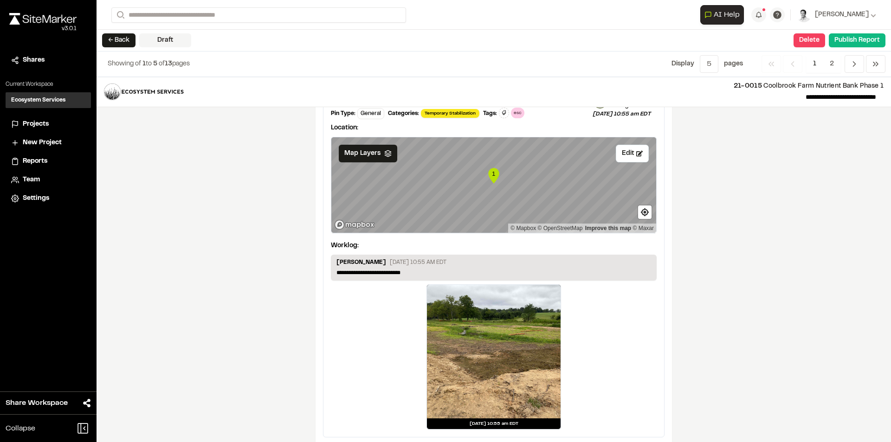
scroll to position [1612, 0]
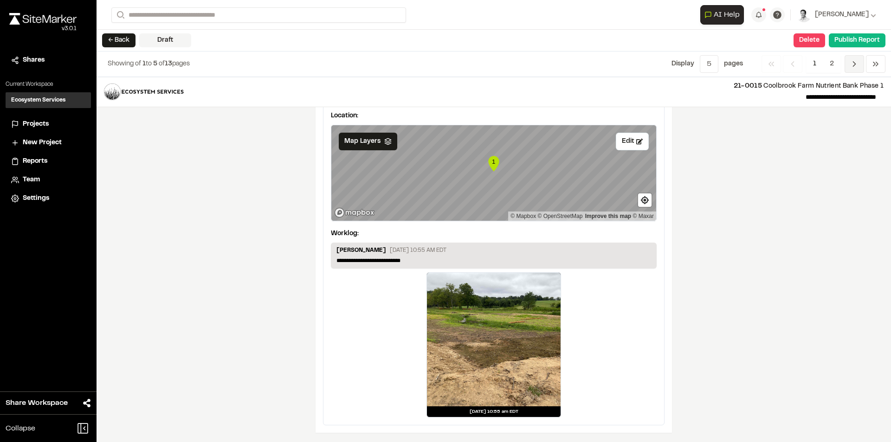
click at [854, 63] on icon "Navigation" at bounding box center [854, 63] width 9 height 9
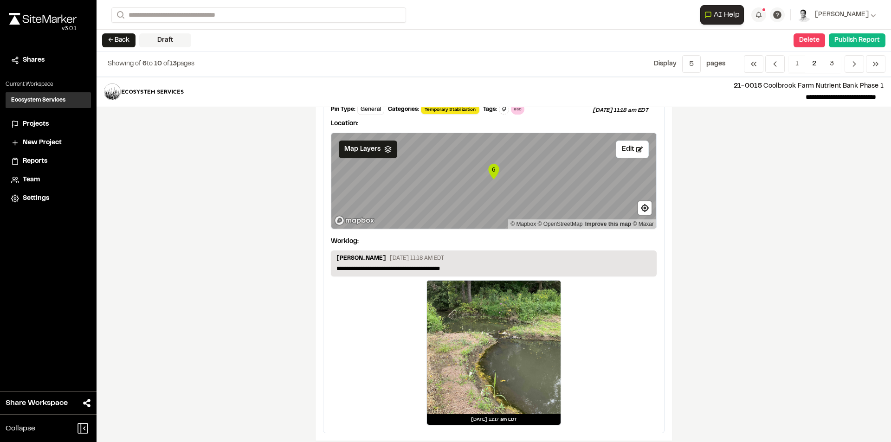
scroll to position [1568, 0]
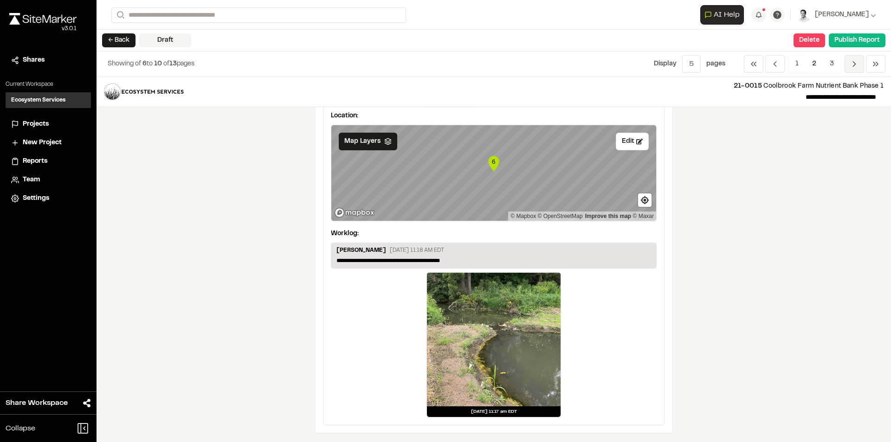
click at [854, 64] on icon "Navigation" at bounding box center [854, 63] width 9 height 9
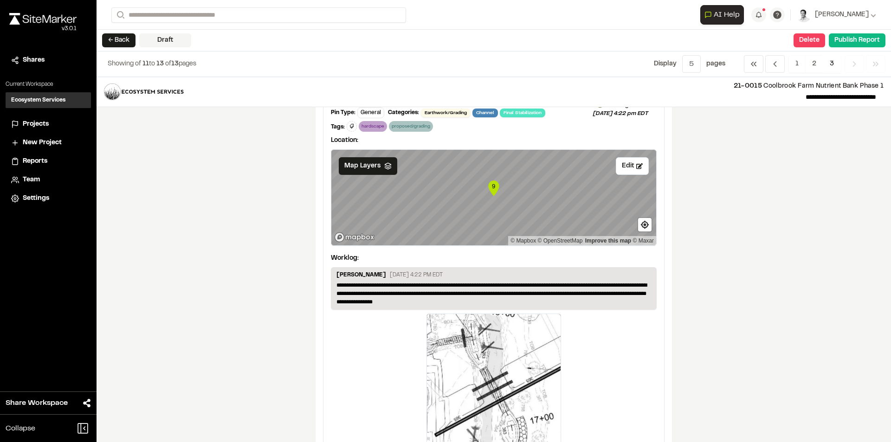
scroll to position [889, 0]
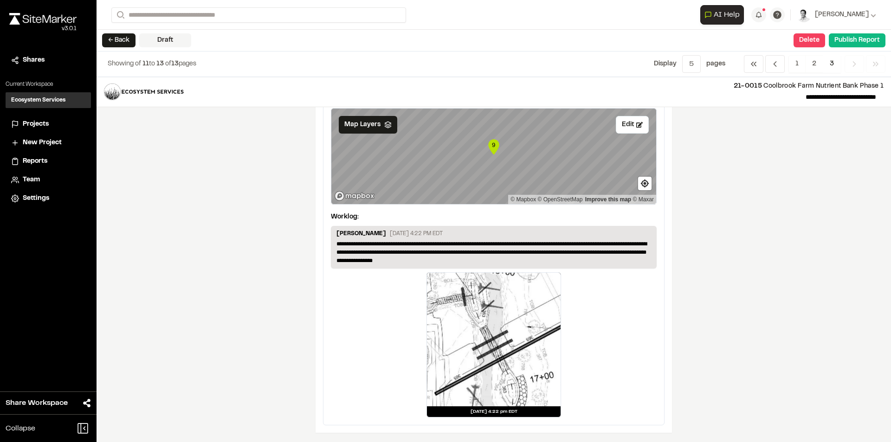
click at [857, 67] on icon "Navigation" at bounding box center [854, 63] width 9 height 9
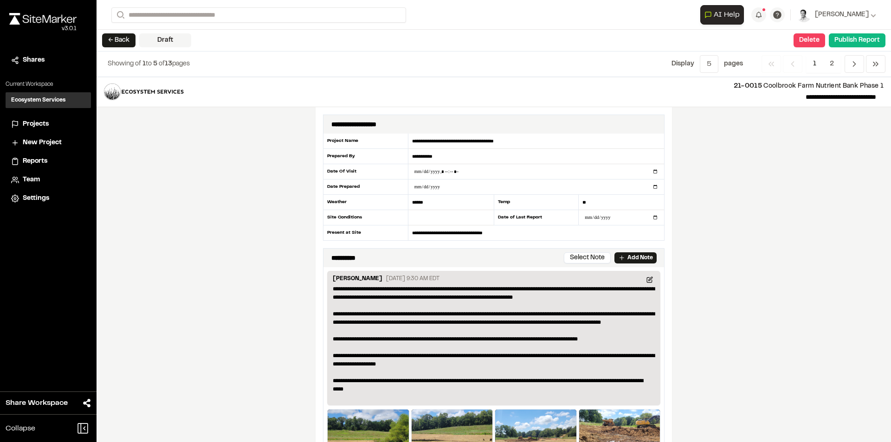
click at [109, 41] on button "← Back" at bounding box center [118, 40] width 33 height 14
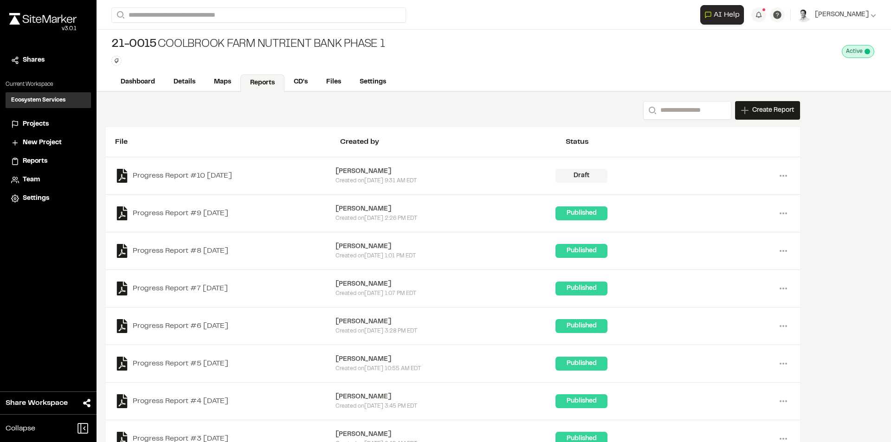
click at [864, 178] on div "Search Create Report New Report | 21-0015 [GEOGRAPHIC_DATA] Nutrient Bank Phase…" at bounding box center [494, 313] width 795 height 442
click at [865, 192] on div "Search Create Report New Report | 21-0015 [GEOGRAPHIC_DATA] Nutrient Bank Phase…" at bounding box center [494, 313] width 795 height 442
drag, startPoint x: 846, startPoint y: 172, endPoint x: 833, endPoint y: 166, distance: 14.6
click at [845, 170] on div "Search Create Report New Report | 21-0015 [GEOGRAPHIC_DATA] Nutrient Bank Phase…" at bounding box center [494, 313] width 795 height 442
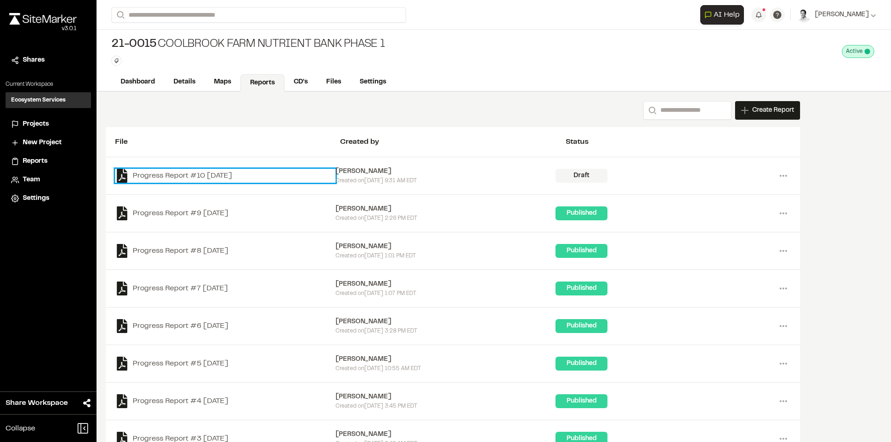
click at [258, 170] on link "Progress Report #10 [DATE]" at bounding box center [225, 176] width 220 height 14
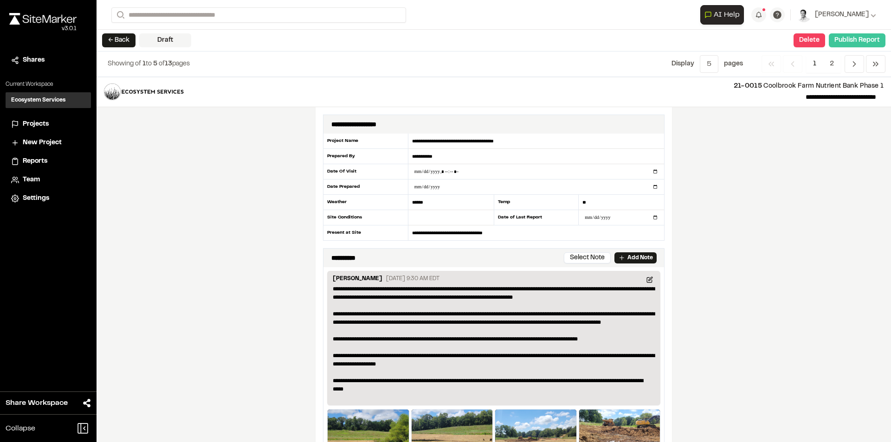
click at [858, 43] on button "Publish Report" at bounding box center [857, 40] width 57 height 14
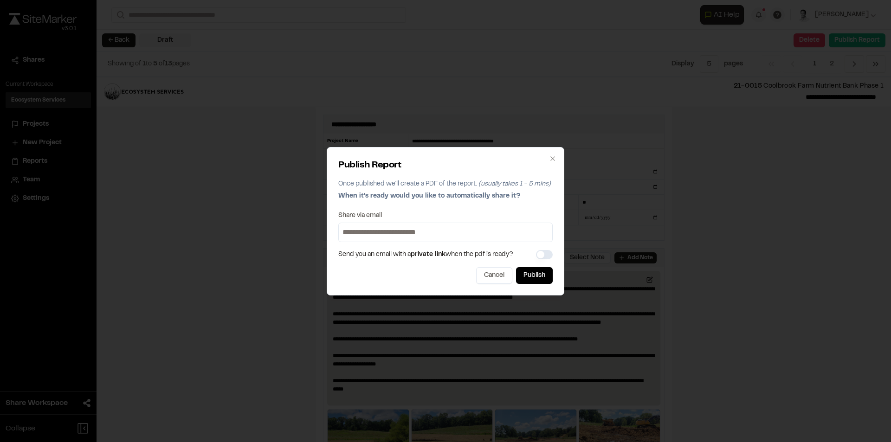
click at [372, 232] on input at bounding box center [446, 232] width 210 height 15
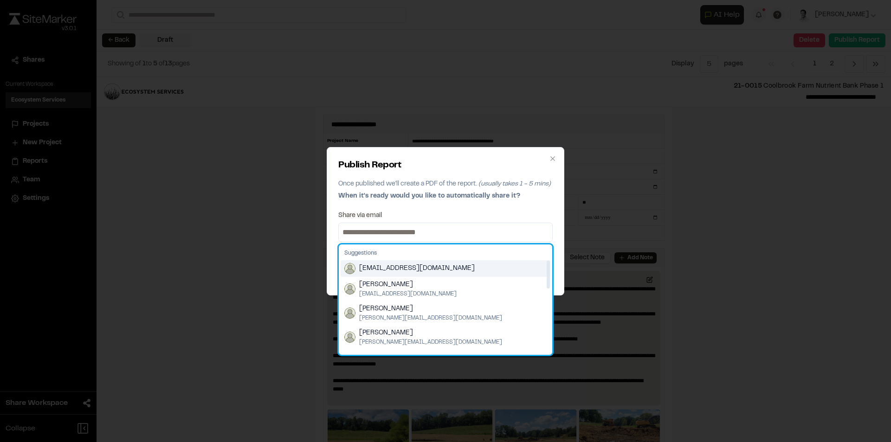
click at [401, 266] on span "[EMAIL_ADDRESS][DOMAIN_NAME]" at bounding box center [417, 269] width 116 height 10
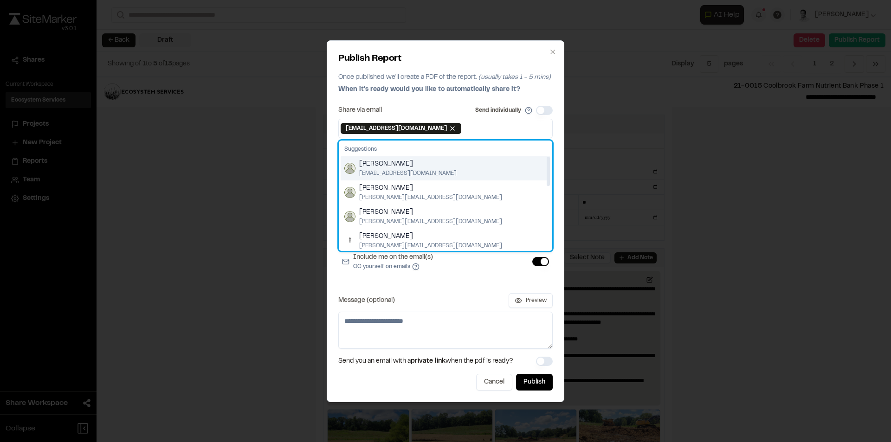
click at [408, 167] on span "[PERSON_NAME]" at bounding box center [407, 164] width 97 height 10
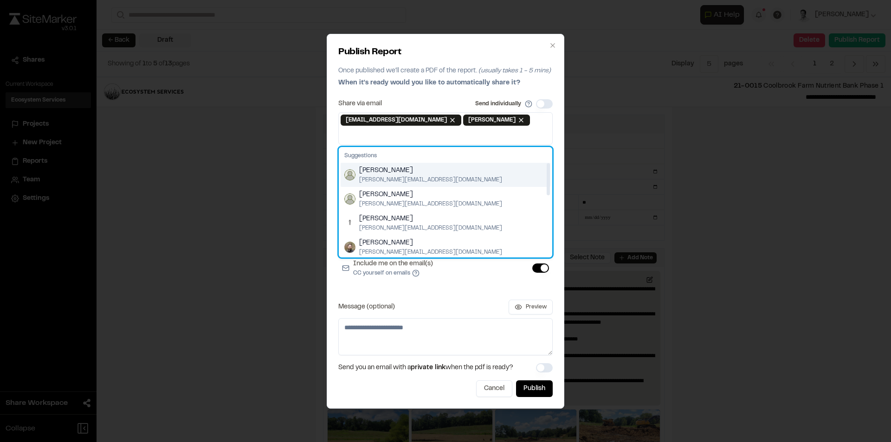
click at [400, 175] on span "[PERSON_NAME]" at bounding box center [430, 171] width 143 height 10
click at [399, 174] on span "[PERSON_NAME]" at bounding box center [430, 171] width 143 height 10
click at [399, 176] on span "[PERSON_NAME][EMAIL_ADDRESS][DOMAIN_NAME]" at bounding box center [430, 180] width 143 height 8
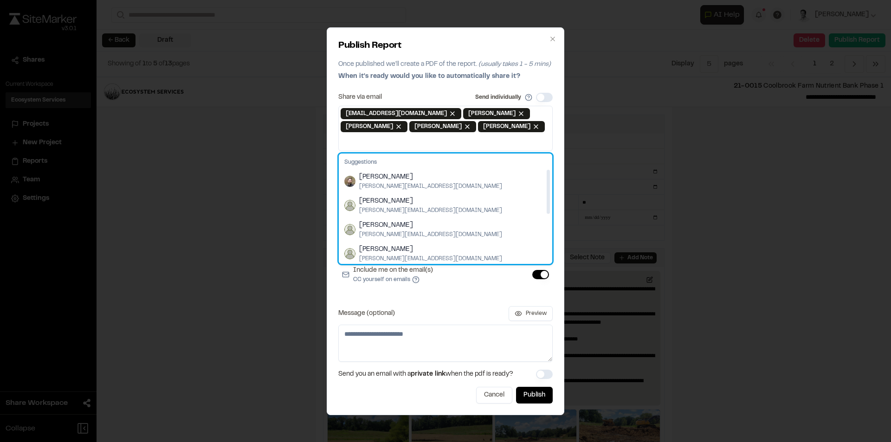
click at [399, 177] on span "[PERSON_NAME]" at bounding box center [430, 177] width 143 height 10
click at [398, 181] on span "[PERSON_NAME]" at bounding box center [430, 177] width 143 height 10
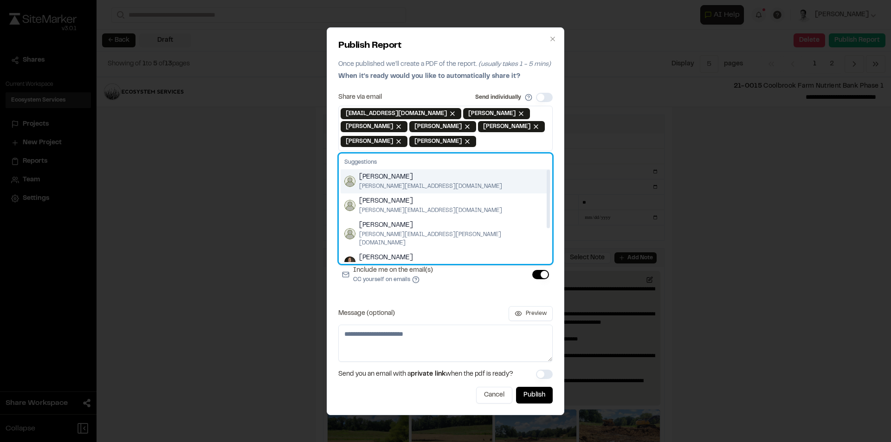
click at [398, 180] on span "[PERSON_NAME]" at bounding box center [430, 177] width 143 height 10
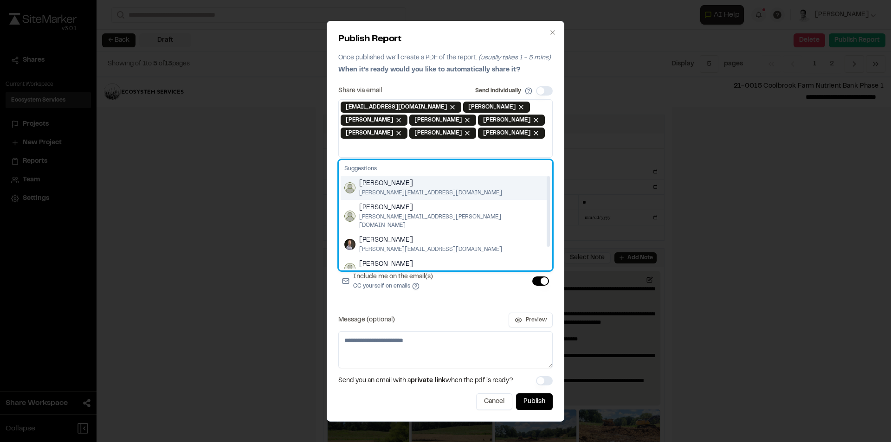
click at [398, 181] on span "[PERSON_NAME]" at bounding box center [430, 184] width 143 height 10
click at [397, 185] on span "[PERSON_NAME]" at bounding box center [453, 184] width 188 height 10
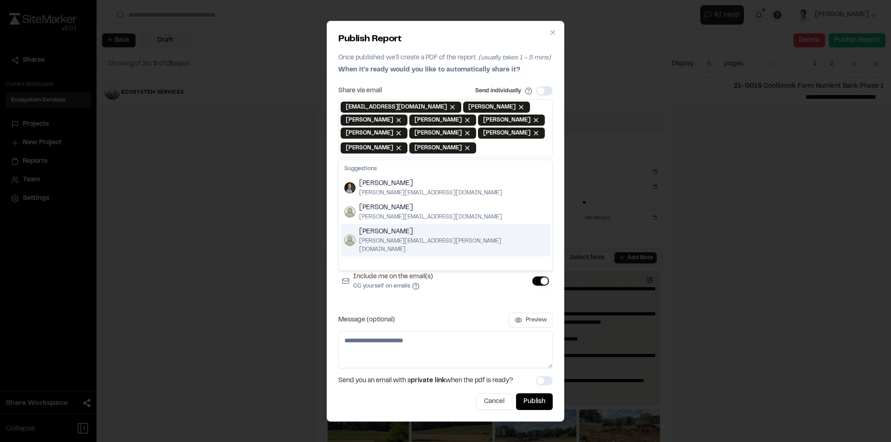
click at [453, 302] on div "Share via email Send individually [EMAIL_ADDRESS][DOMAIN_NAME] Remove [PERSON_N…" at bounding box center [445, 227] width 214 height 282
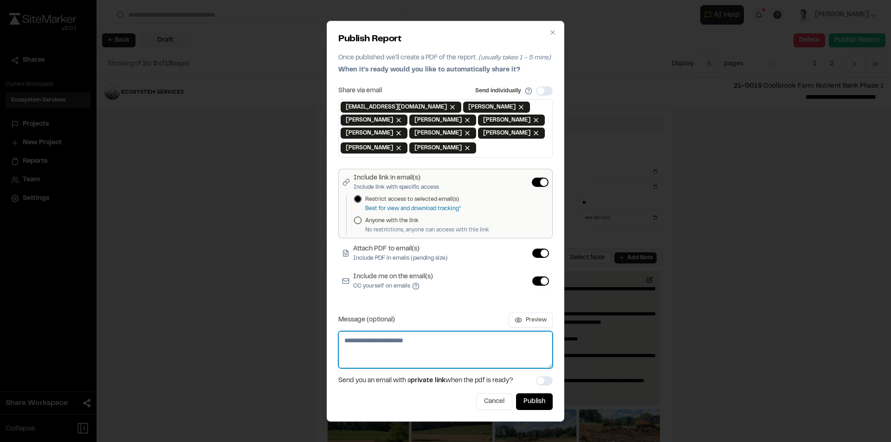
click at [381, 346] on textarea "Message (optional)" at bounding box center [445, 349] width 214 height 37
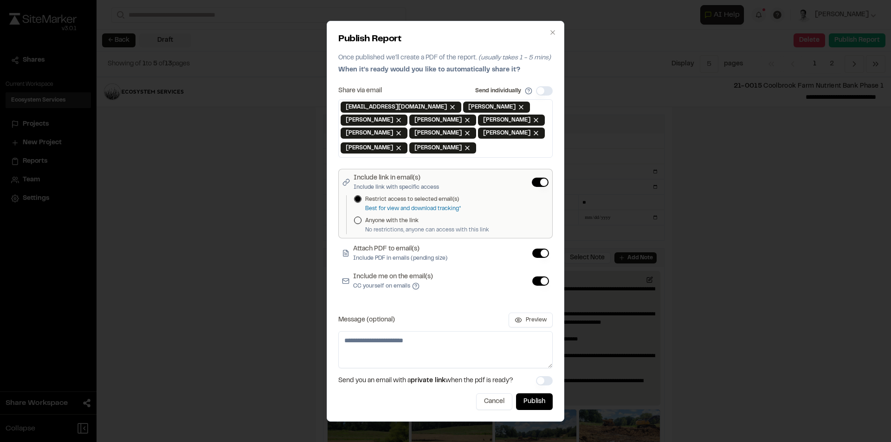
drag, startPoint x: 466, startPoint y: 35, endPoint x: 493, endPoint y: 49, distance: 30.9
click at [493, 49] on div "Publish Report Once published we'll create a PDF of the report. (usually takes …" at bounding box center [445, 55] width 214 height 46
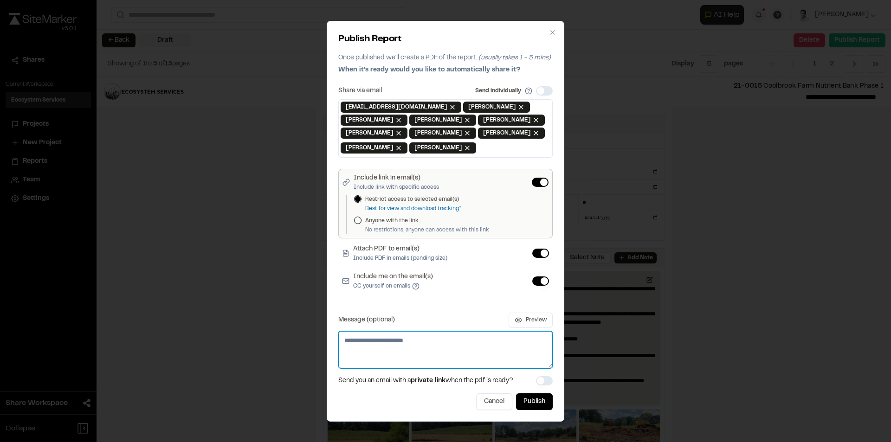
click at [382, 337] on textarea "Message (optional)" at bounding box center [445, 349] width 214 height 37
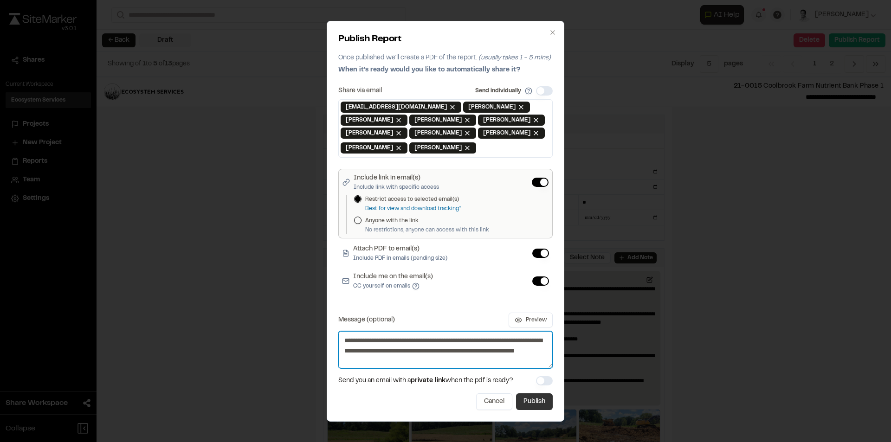
type textarea "**********"
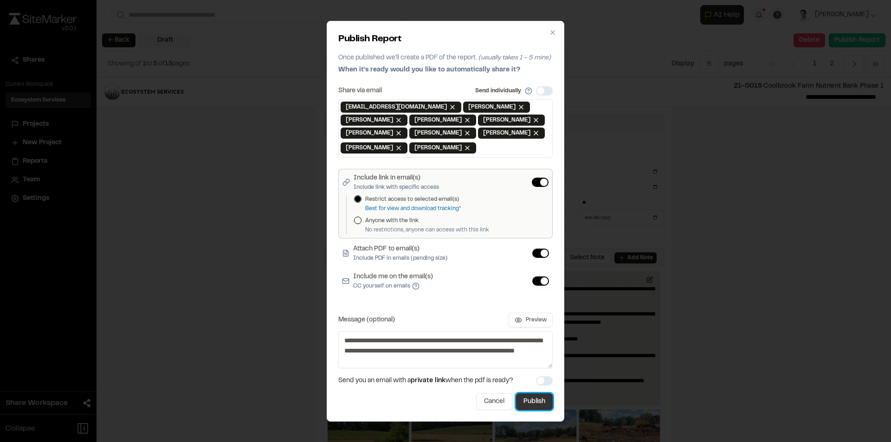
click at [542, 398] on button "Publish" at bounding box center [534, 402] width 37 height 17
